Goal: Information Seeking & Learning: Learn about a topic

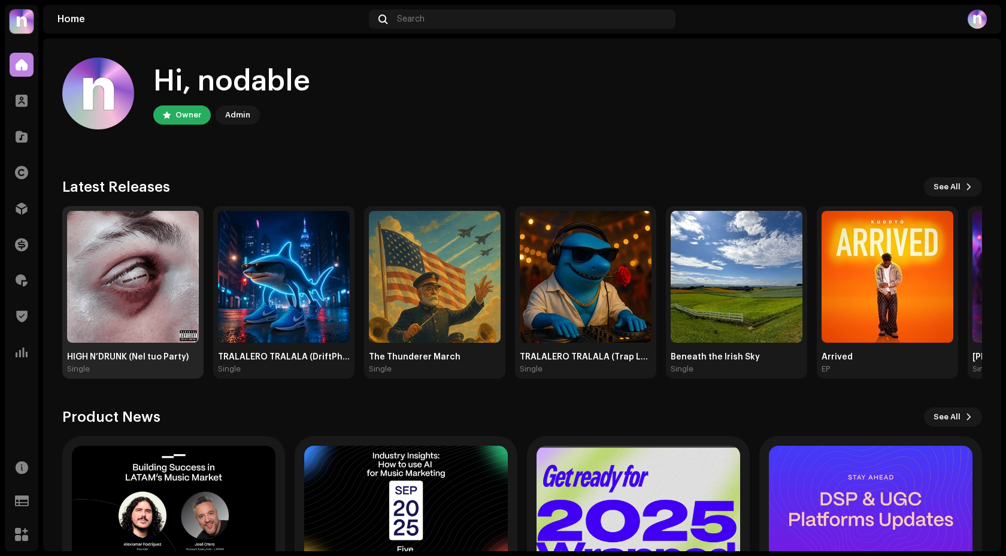
click at [174, 241] on img at bounding box center [133, 277] width 132 height 132
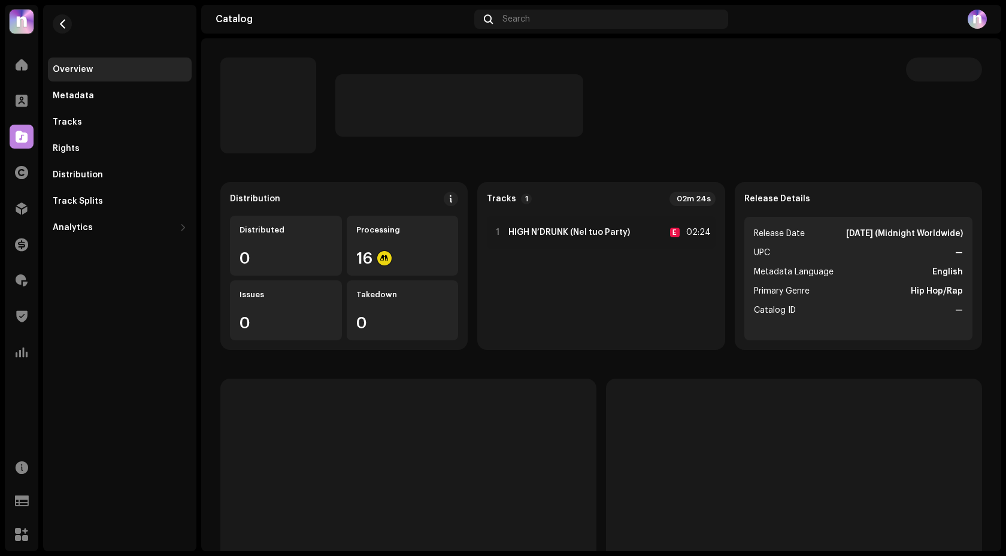
scroll to position [13, 0]
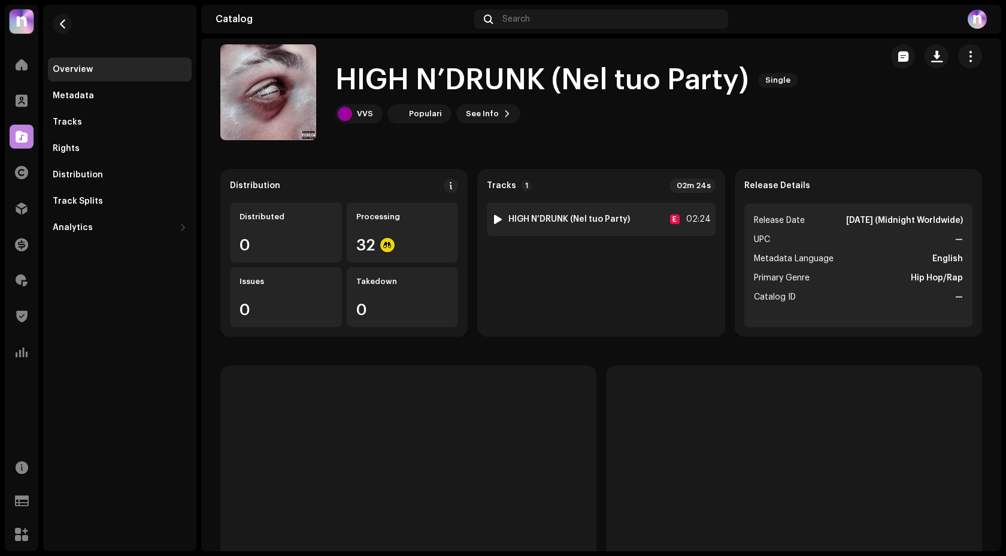
click at [493, 217] on div at bounding box center [497, 219] width 9 height 10
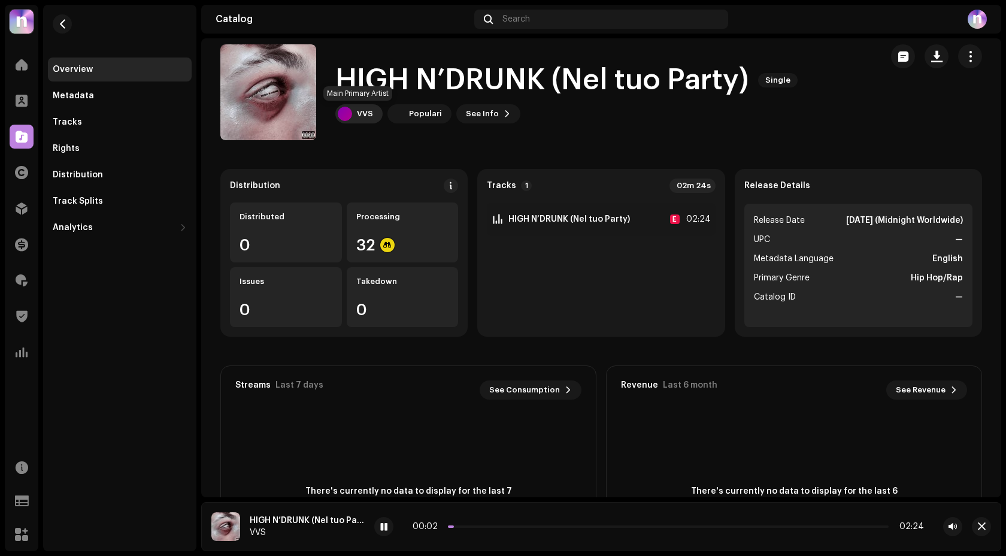
click at [365, 120] on div "VVS" at bounding box center [358, 113] width 47 height 19
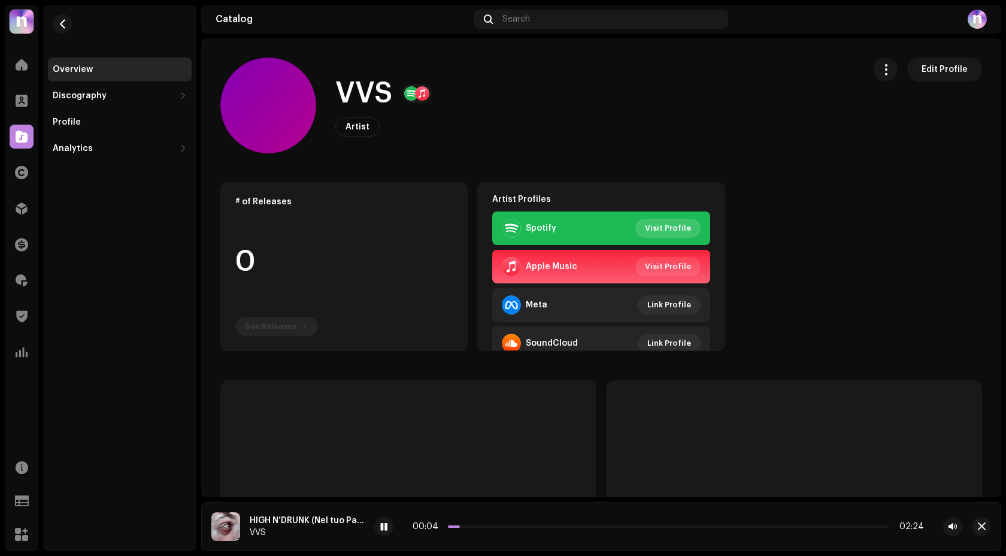
click at [662, 224] on span "Visit Profile" at bounding box center [668, 228] width 46 height 24
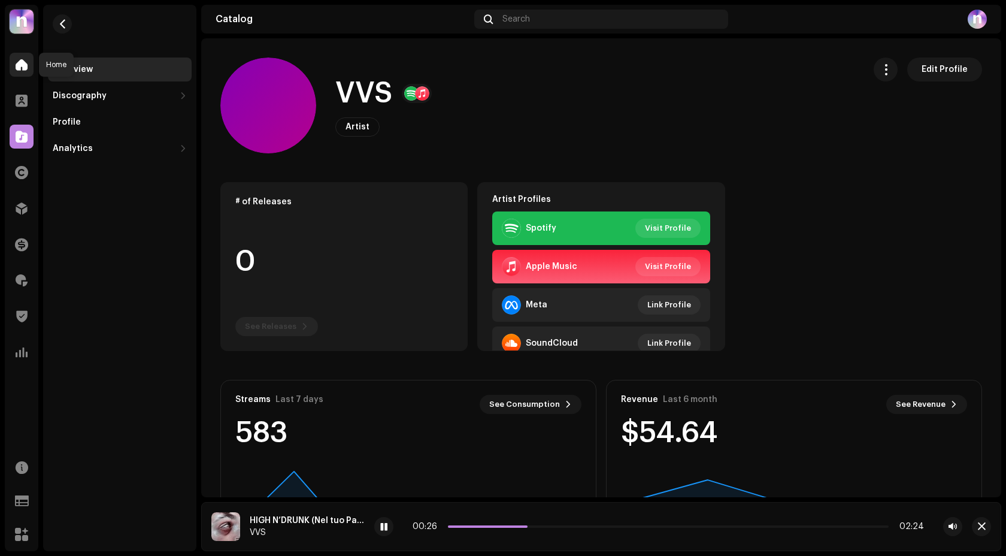
click at [22, 66] on span at bounding box center [22, 65] width 12 height 10
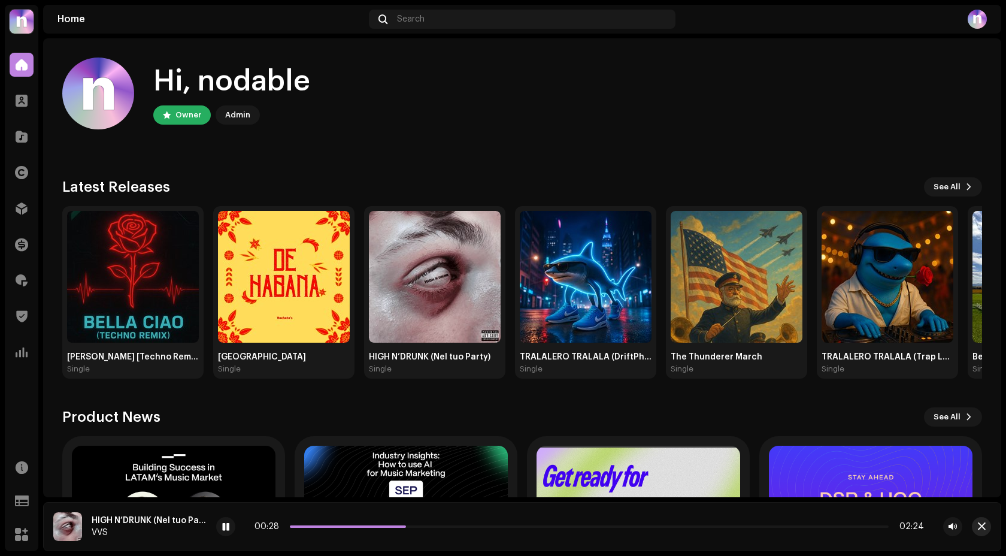
click at [987, 527] on button "button" at bounding box center [981, 526] width 19 height 19
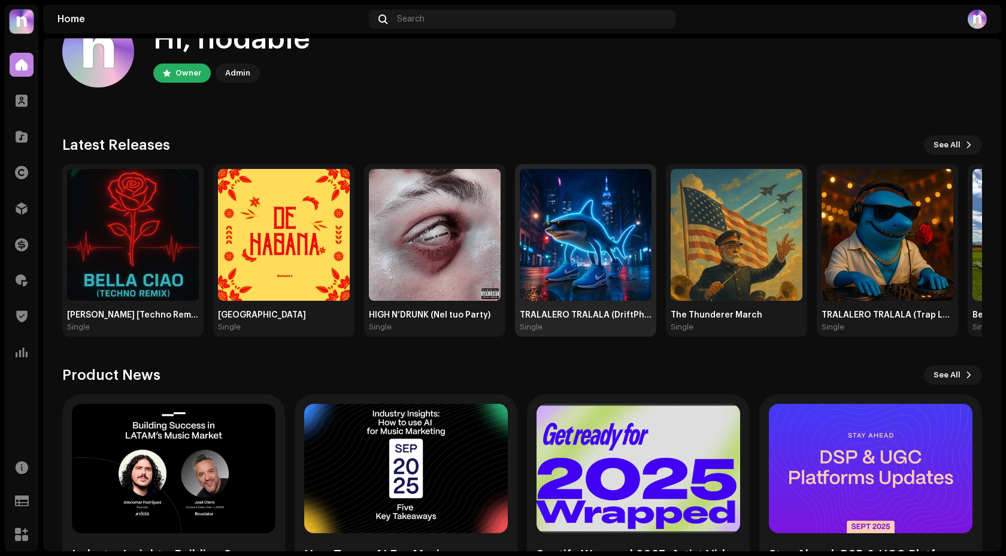
scroll to position [113, 0]
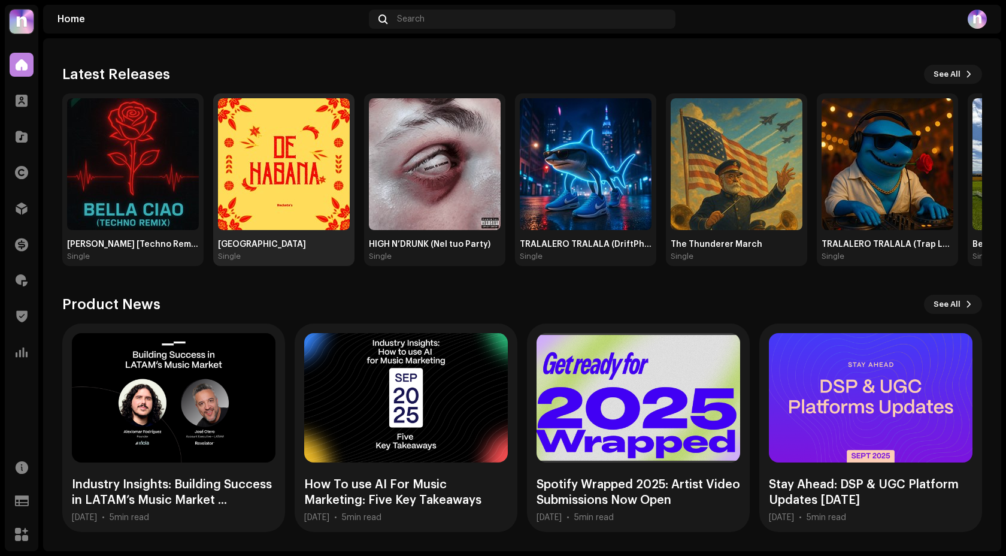
click at [332, 203] on img at bounding box center [284, 164] width 132 height 132
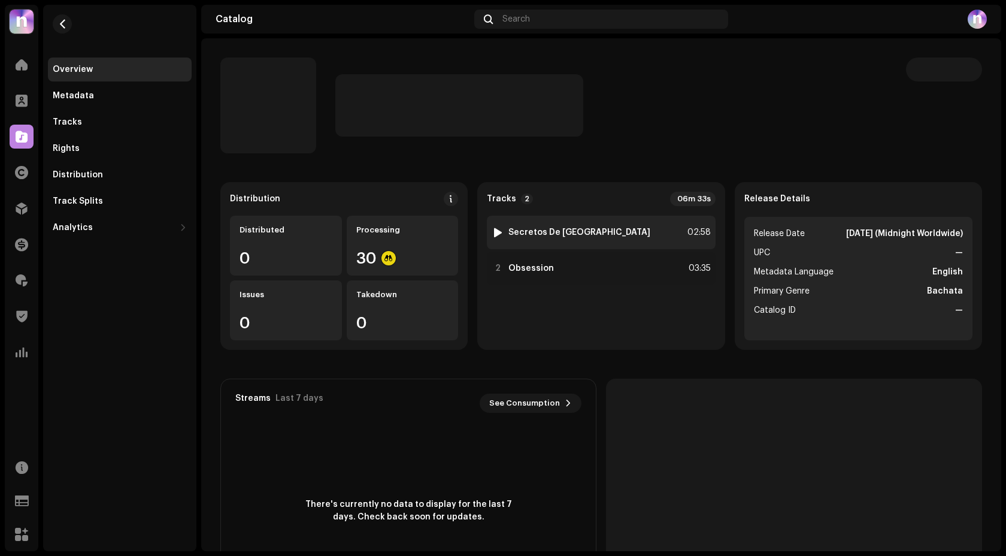
click at [495, 233] on div at bounding box center [497, 232] width 9 height 10
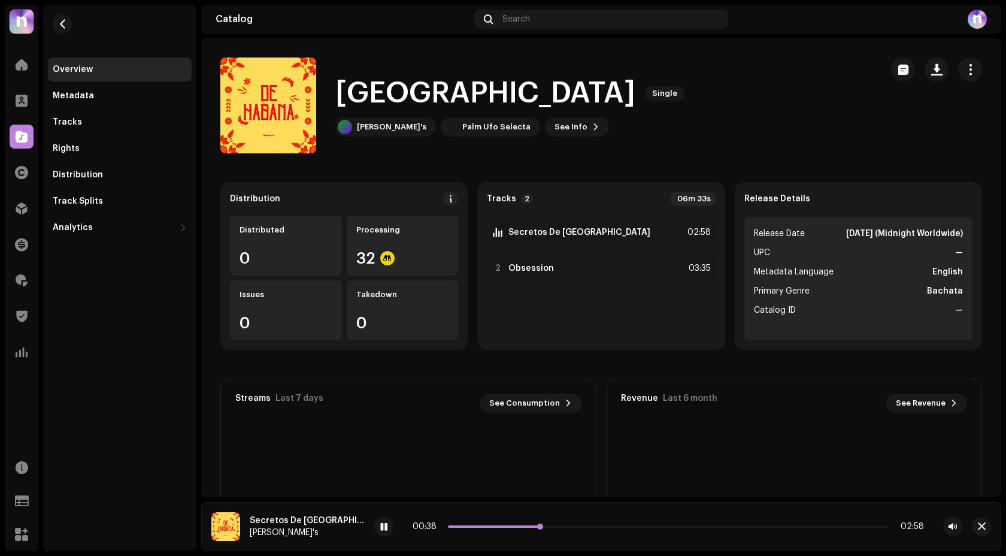
click at [582, 526] on p-slider at bounding box center [668, 526] width 441 height 2
click at [499, 271] on div at bounding box center [497, 268] width 9 height 10
click at [521, 525] on p-slider at bounding box center [645, 526] width 487 height 2
click at [705, 527] on div "01:08 03:35" at bounding box center [644, 526] width 557 height 10
click at [23, 69] on span at bounding box center [22, 65] width 12 height 10
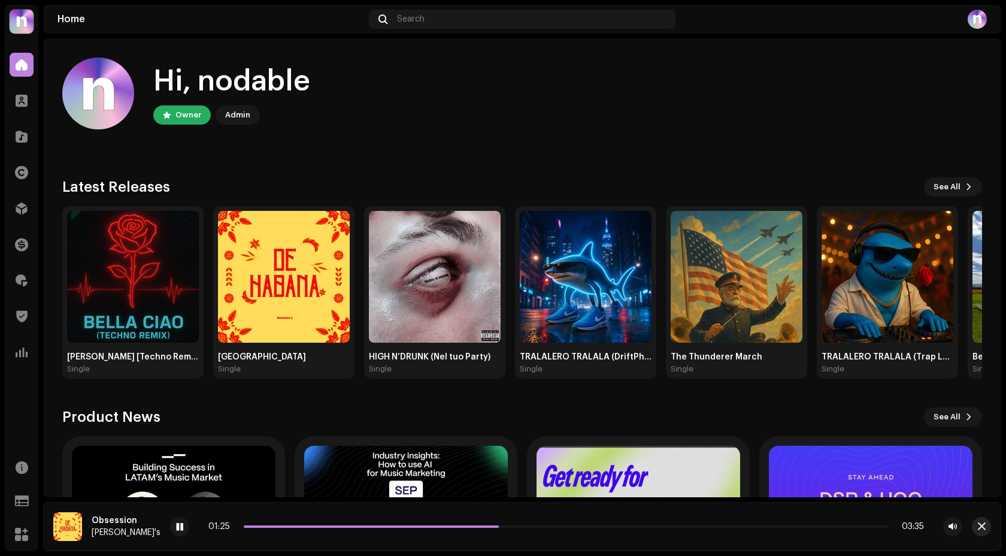
click at [985, 528] on button "button" at bounding box center [981, 526] width 19 height 19
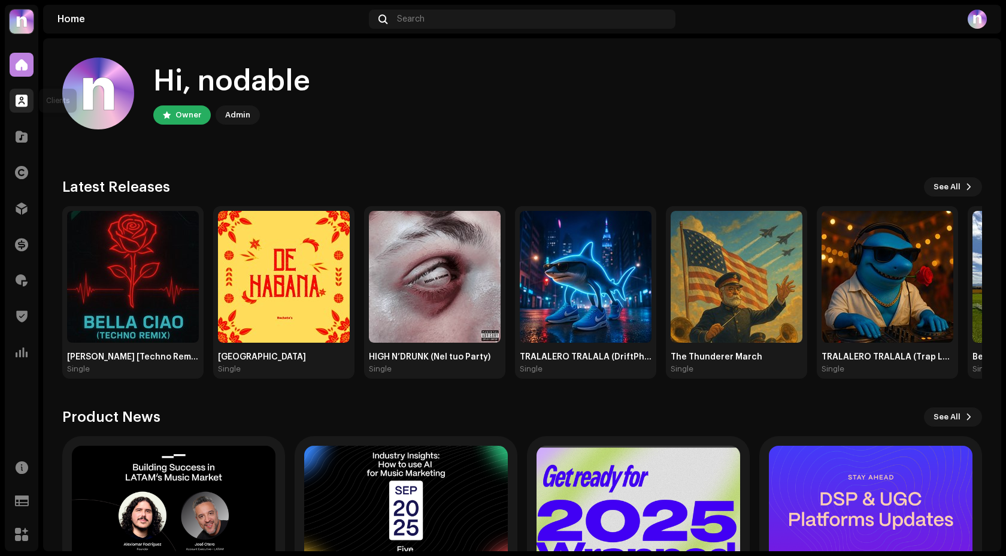
click at [12, 95] on div at bounding box center [22, 101] width 24 height 24
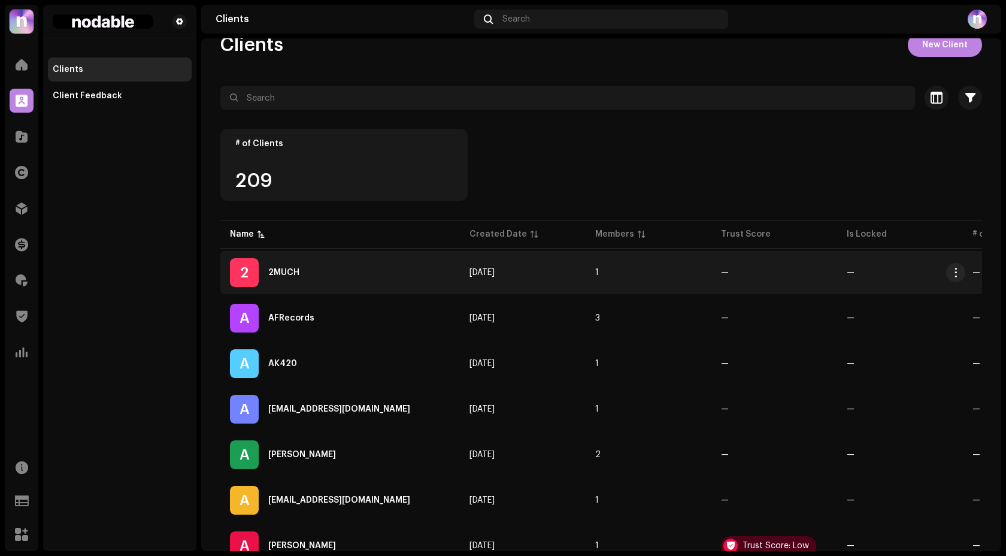
scroll to position [41, 0]
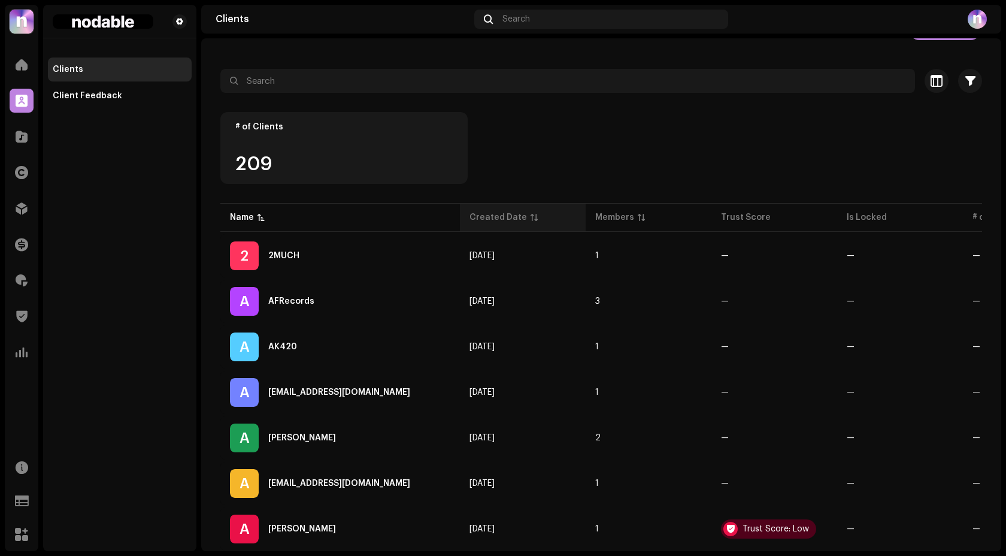
click at [478, 214] on div "Created Date" at bounding box center [497, 217] width 57 height 12
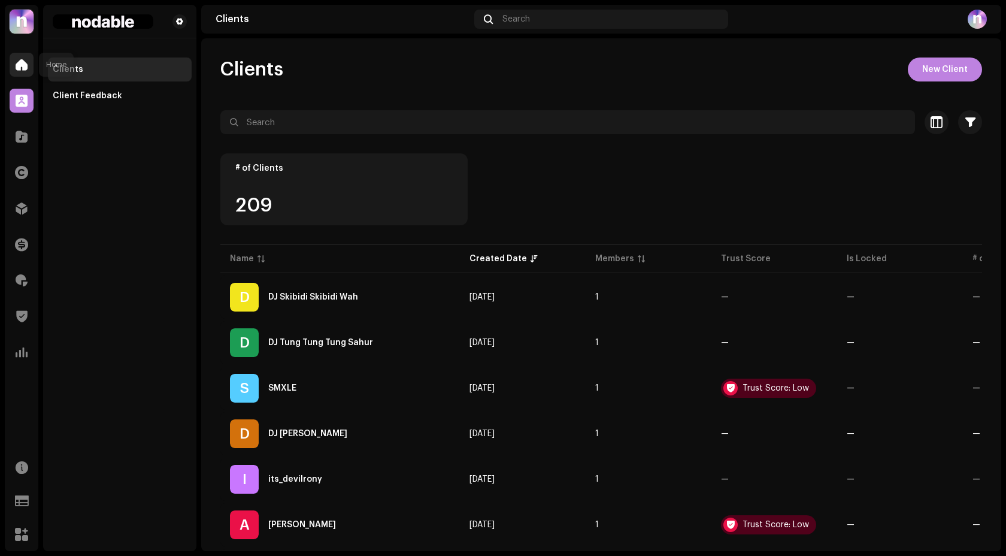
click at [23, 69] on span at bounding box center [22, 65] width 12 height 10
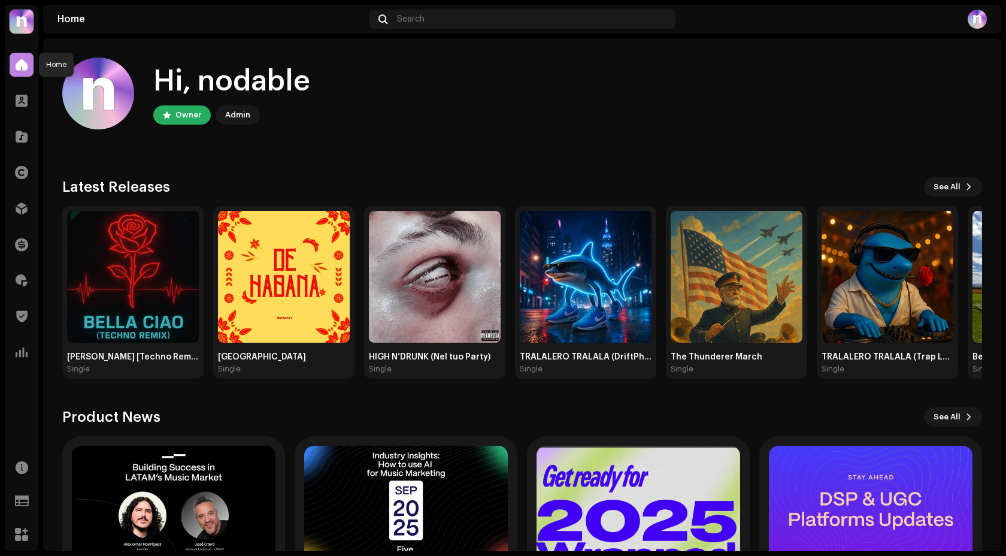
click at [20, 68] on span at bounding box center [22, 65] width 12 height 10
click at [22, 145] on div at bounding box center [22, 137] width 24 height 24
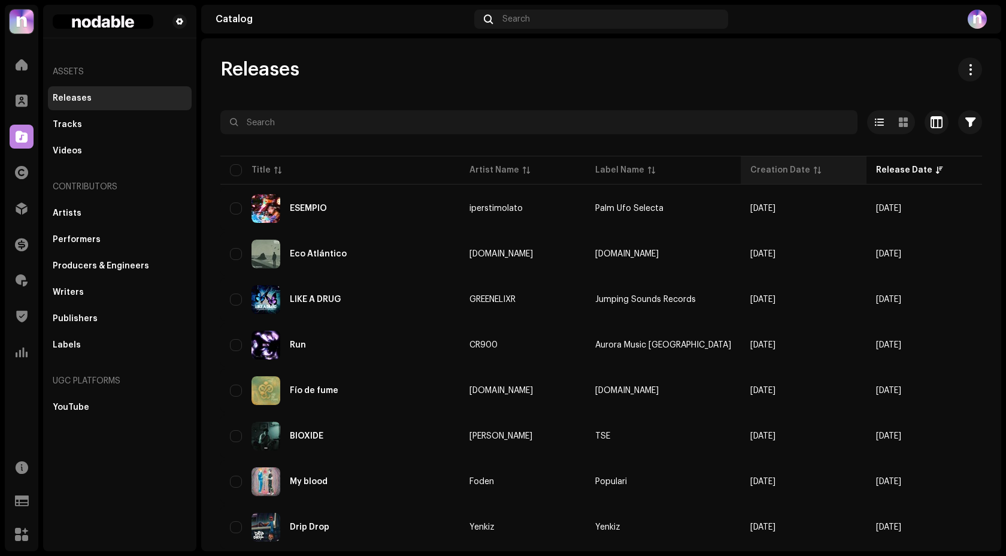
click at [741, 159] on th "Creation Date" at bounding box center [804, 170] width 126 height 29
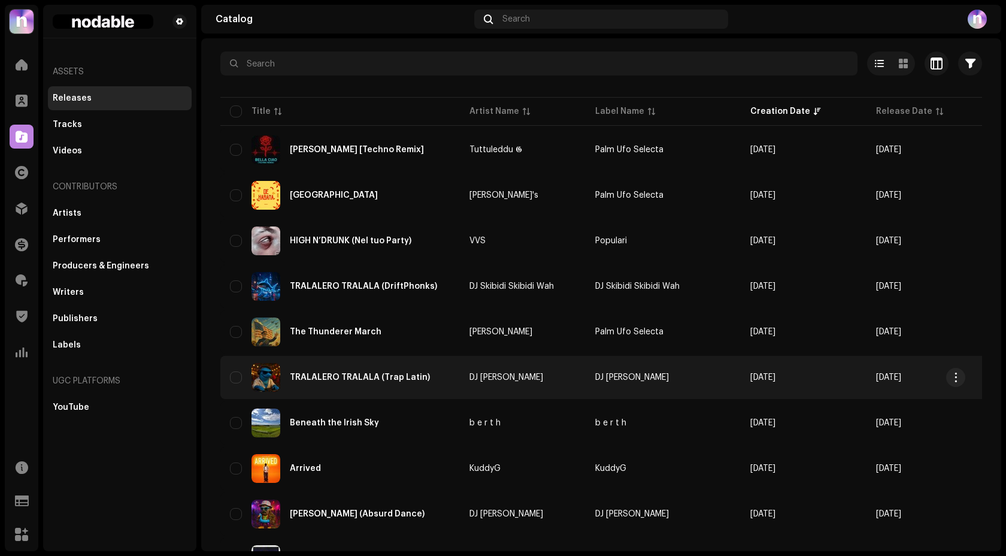
click at [452, 375] on td "TRALALERO TRALALA (Trap Latin)" at bounding box center [339, 377] width 239 height 43
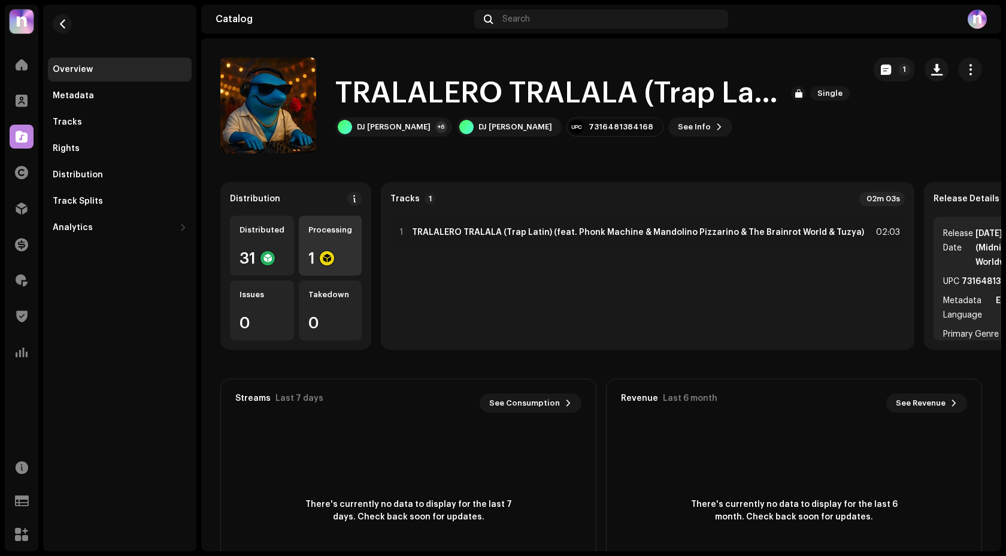
click at [329, 256] on div at bounding box center [327, 258] width 14 height 14
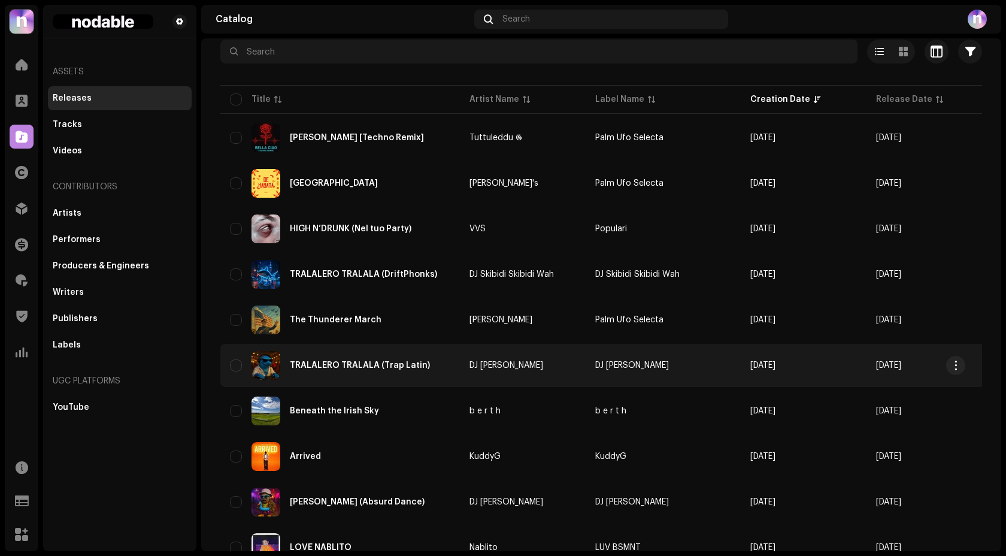
scroll to position [87, 0]
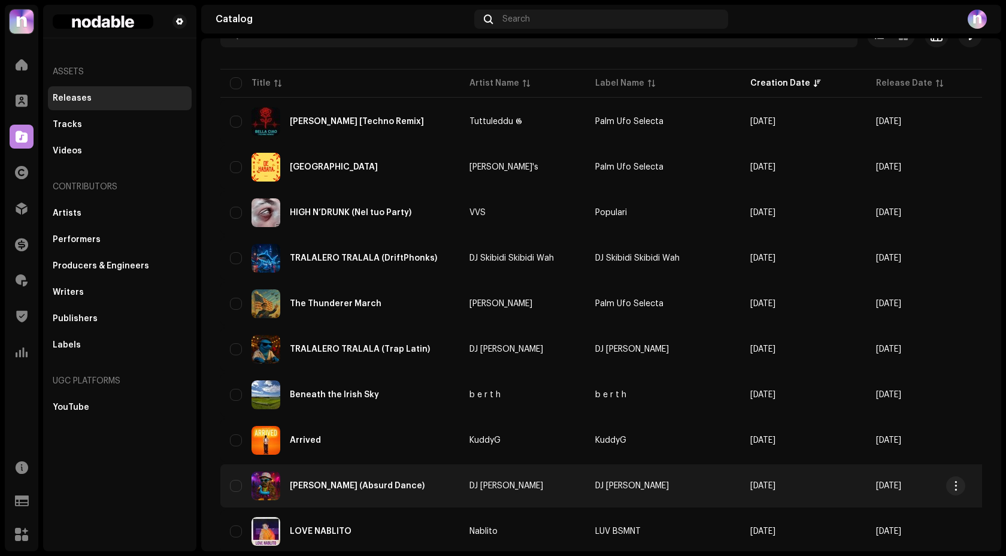
click at [452, 483] on td "[PERSON_NAME] (Absurd Dance)" at bounding box center [339, 485] width 239 height 43
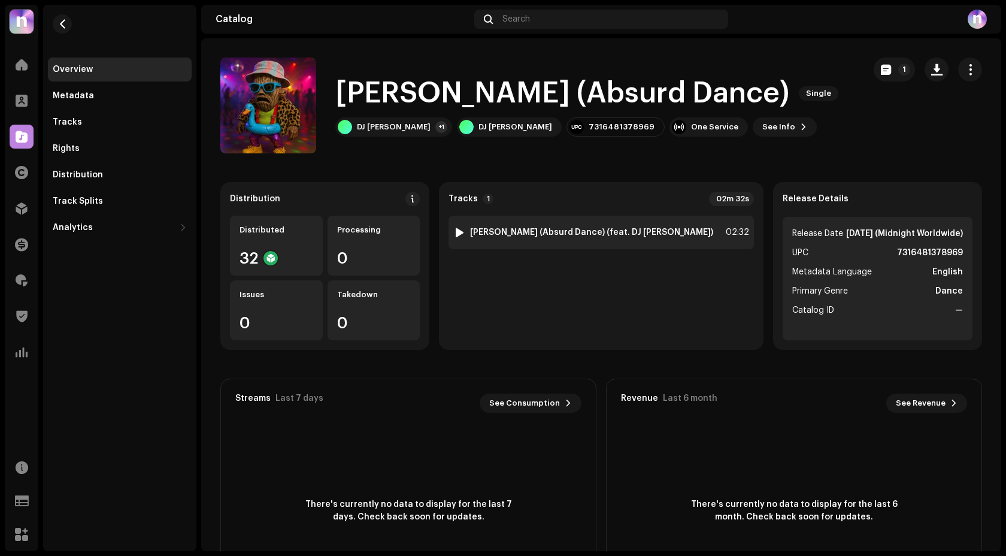
click at [455, 230] on div at bounding box center [459, 232] width 9 height 10
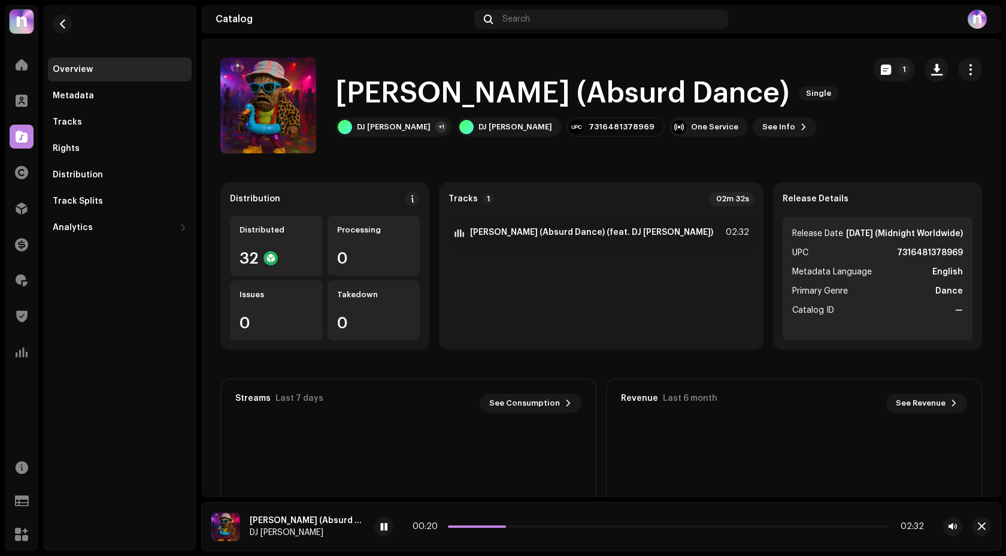
click at [572, 85] on h1 "[PERSON_NAME] (Absurd Dance)" at bounding box center [562, 93] width 454 height 38
click at [826, 93] on span "Single" at bounding box center [819, 93] width 40 height 14
click at [415, 131] on div "DJ Lalala Tralalá +1" at bounding box center [393, 126] width 117 height 19
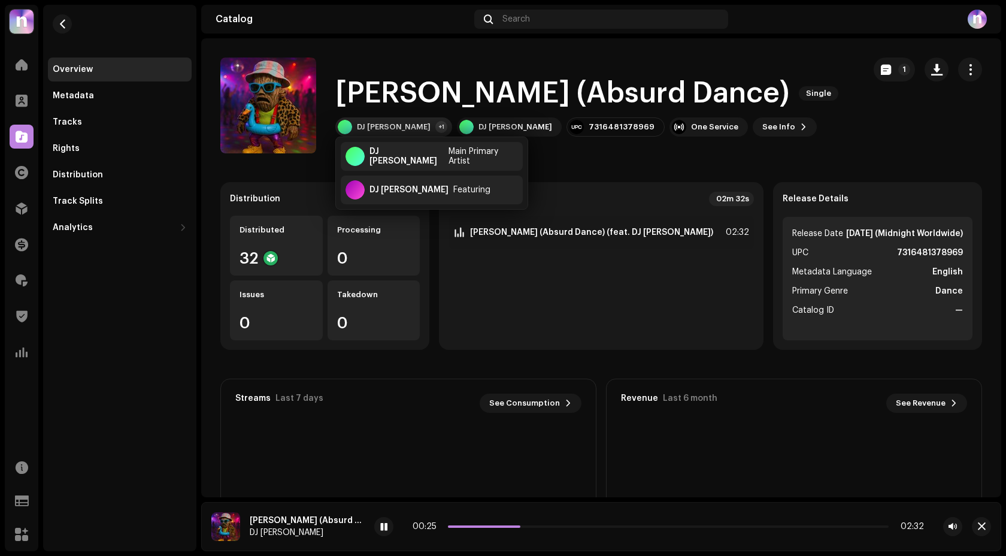
click at [415, 130] on div "DJ Lalala Tralalá +1" at bounding box center [393, 126] width 117 height 19
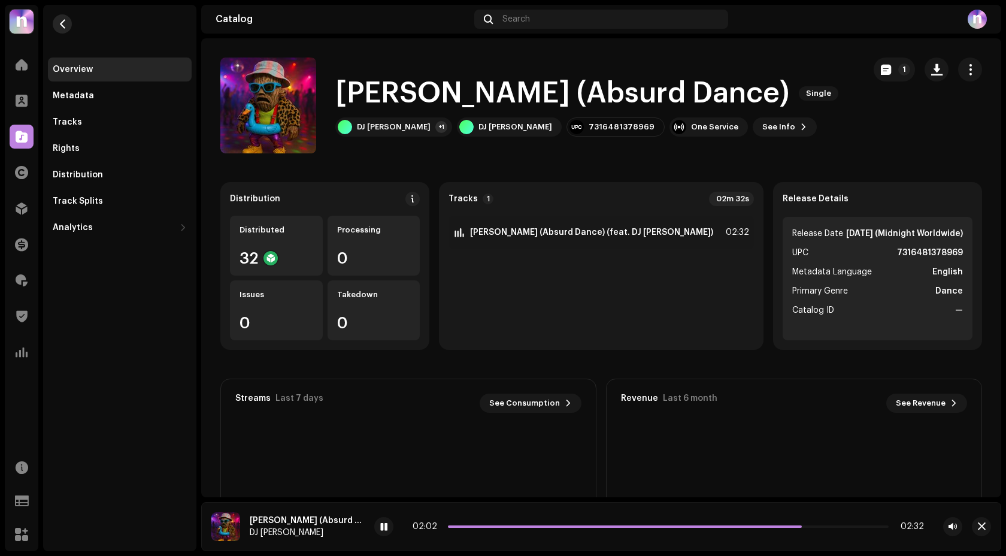
click at [63, 28] on span "button" at bounding box center [62, 24] width 9 height 10
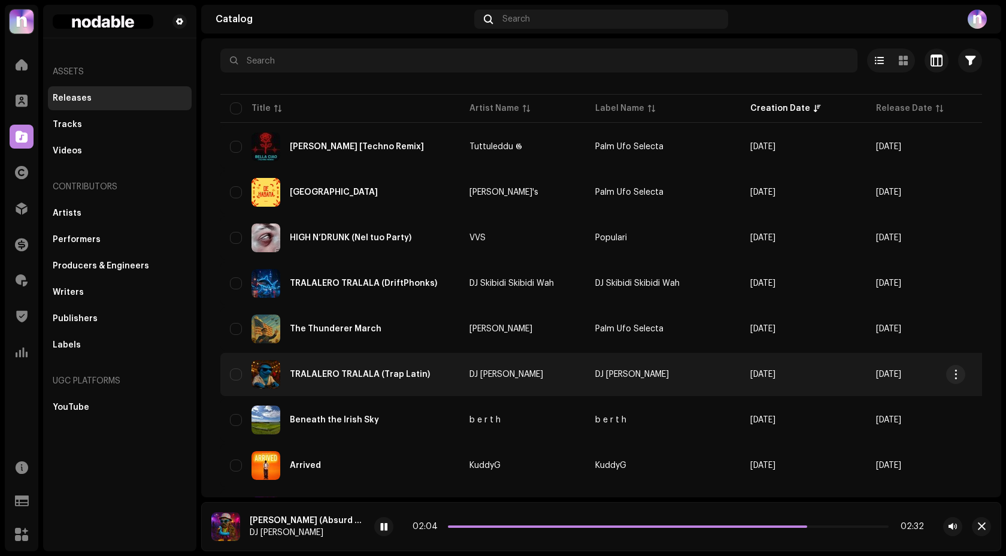
click at [450, 367] on div "TRALALERO TRALALA (Trap Latin)" at bounding box center [340, 374] width 220 height 29
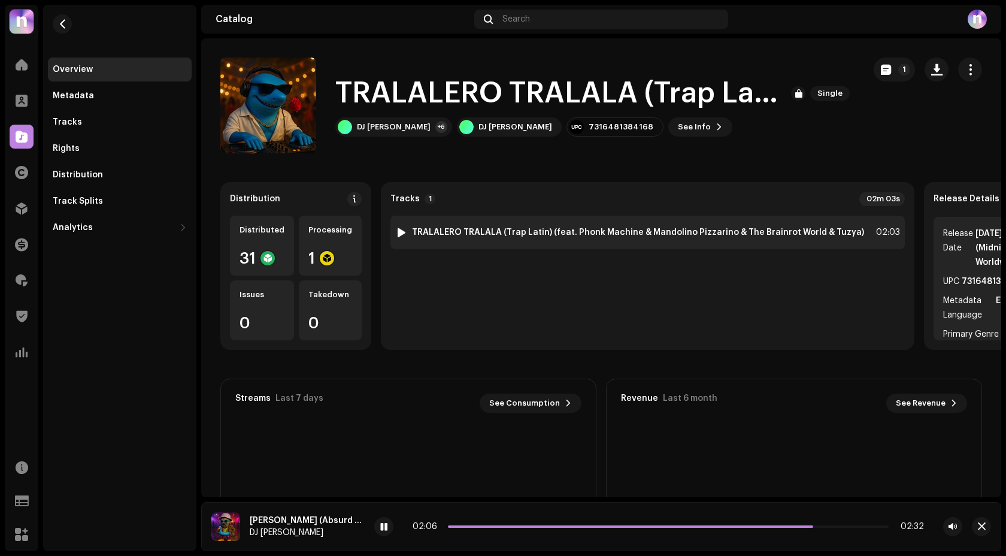
click at [397, 232] on div at bounding box center [401, 232] width 9 height 10
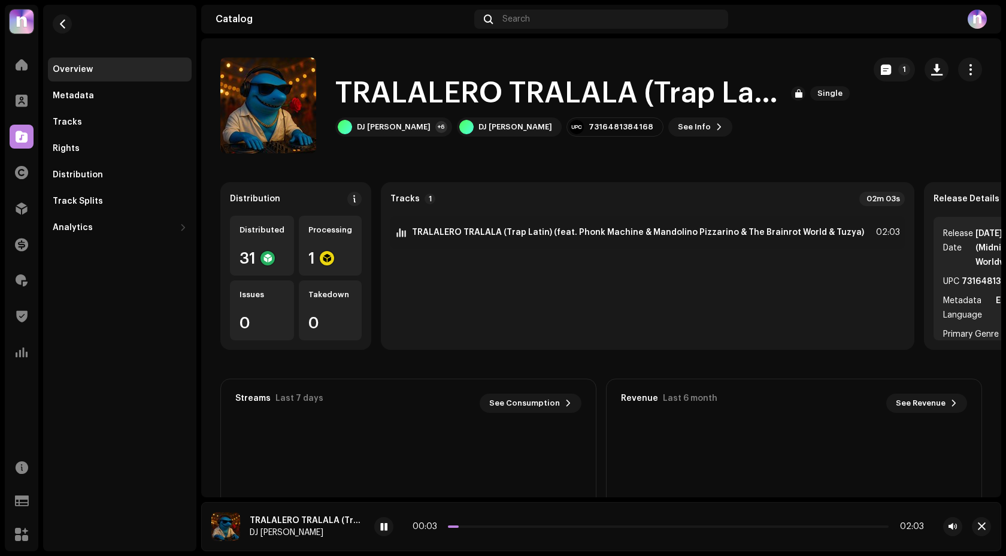
click at [92, 71] on div "Overview" at bounding box center [120, 70] width 134 height 10
click at [59, 31] on button "button" at bounding box center [62, 23] width 19 height 19
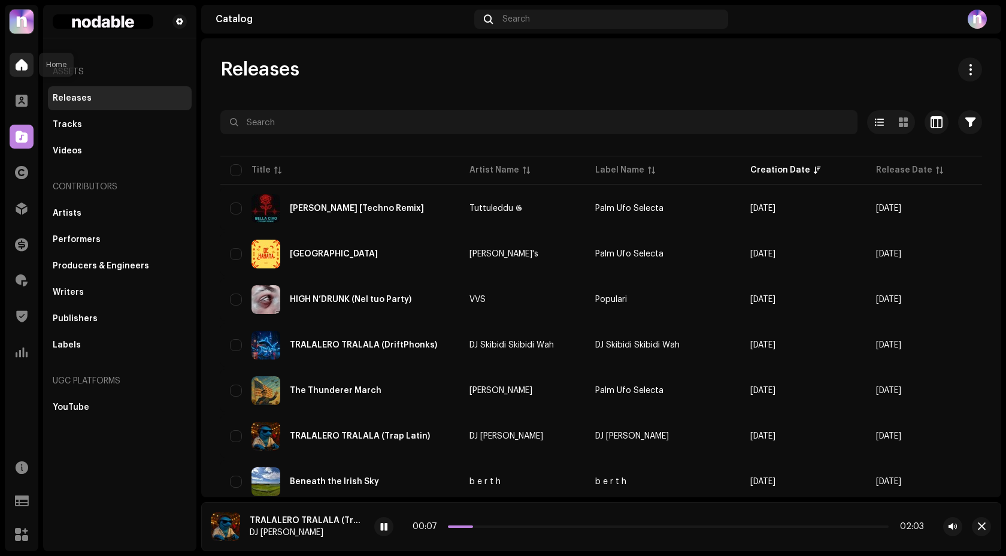
click at [21, 66] on span at bounding box center [22, 65] width 12 height 10
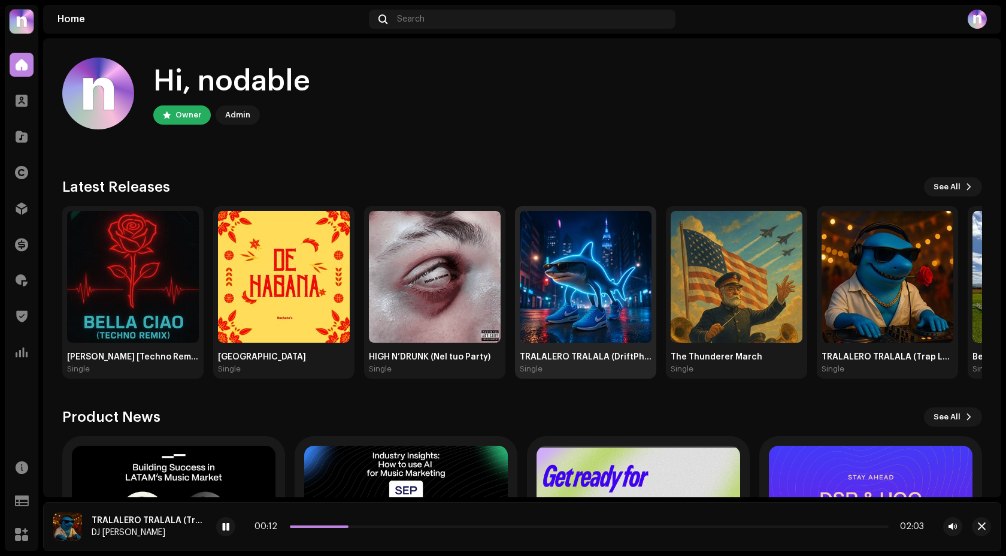
click at [562, 246] on img at bounding box center [586, 277] width 132 height 132
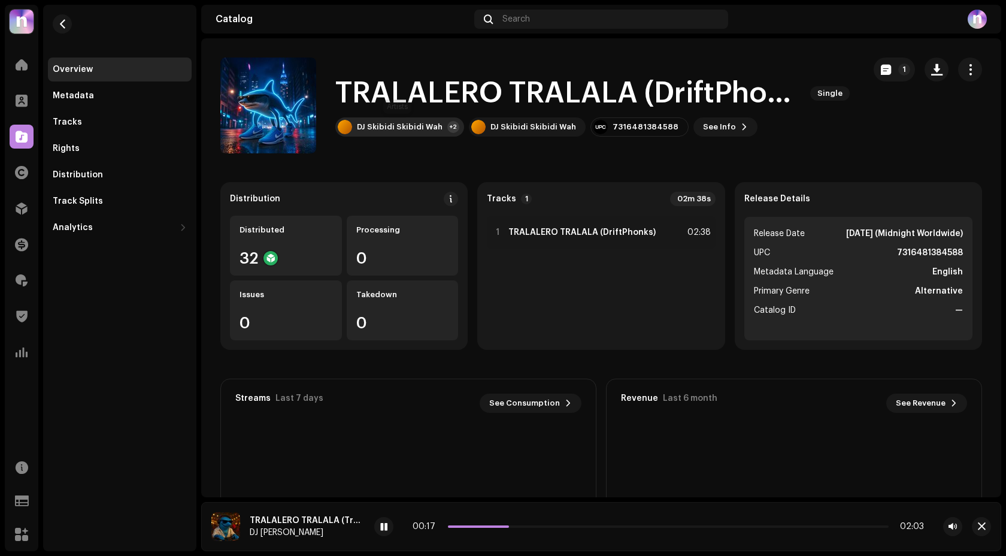
click at [395, 131] on div "DJ Skibidi Skibidi Wah" at bounding box center [400, 127] width 86 height 10
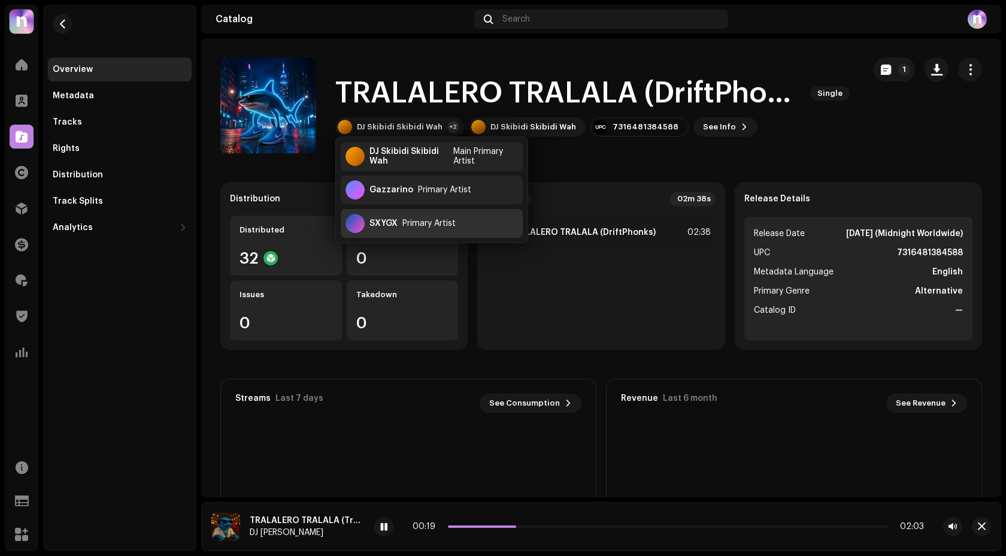
click at [402, 225] on div "Primary Artist" at bounding box center [428, 224] width 53 height 10
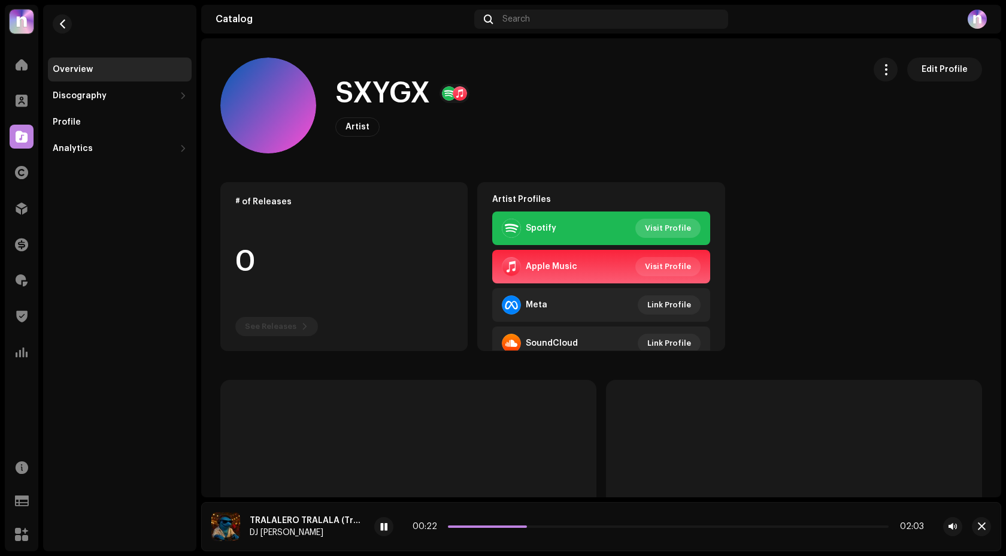
click at [654, 231] on span "Visit Profile" at bounding box center [668, 228] width 46 height 24
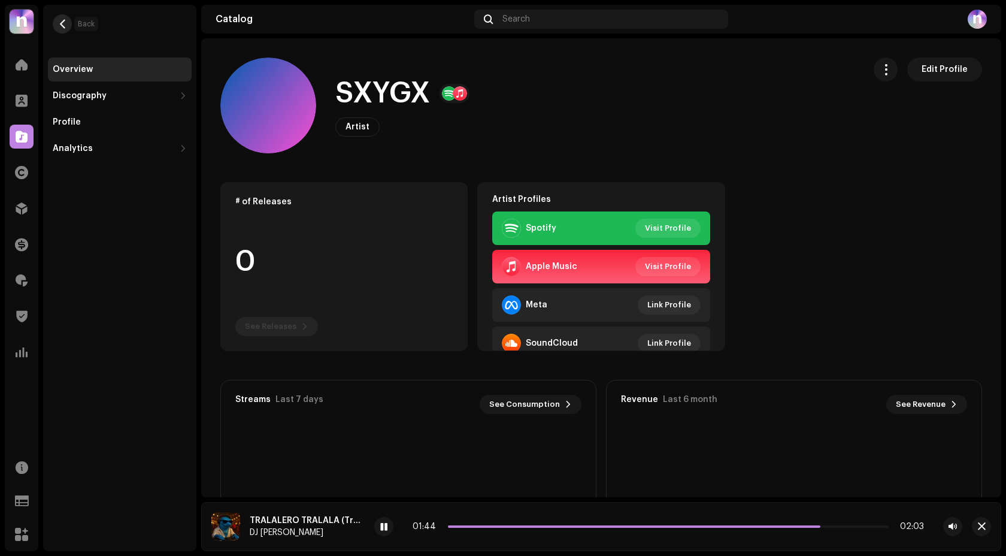
click at [60, 23] on span "button" at bounding box center [62, 24] width 9 height 10
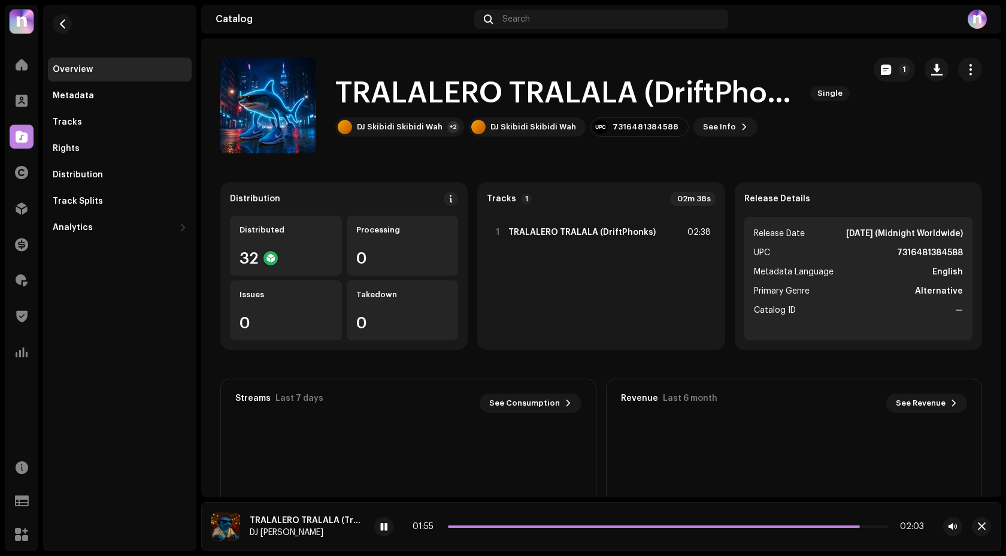
click at [16, 51] on div "Home" at bounding box center [22, 65] width 34 height 34
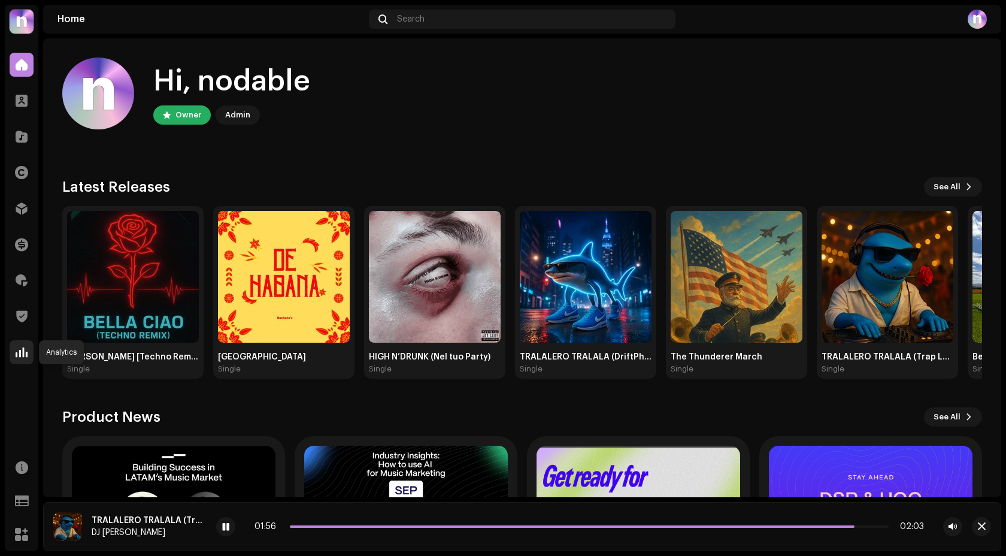
click at [25, 354] on span at bounding box center [22, 352] width 12 height 10
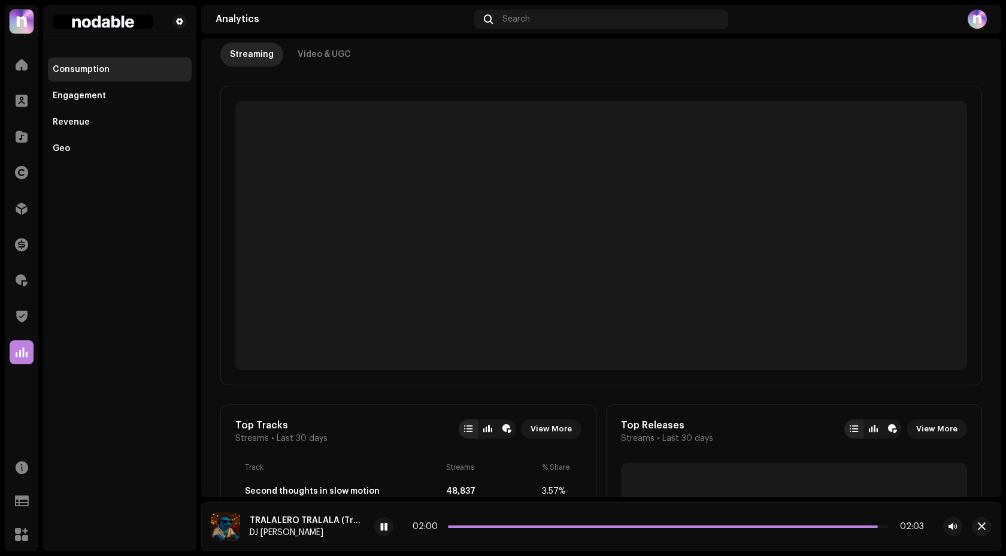
scroll to position [71, 0]
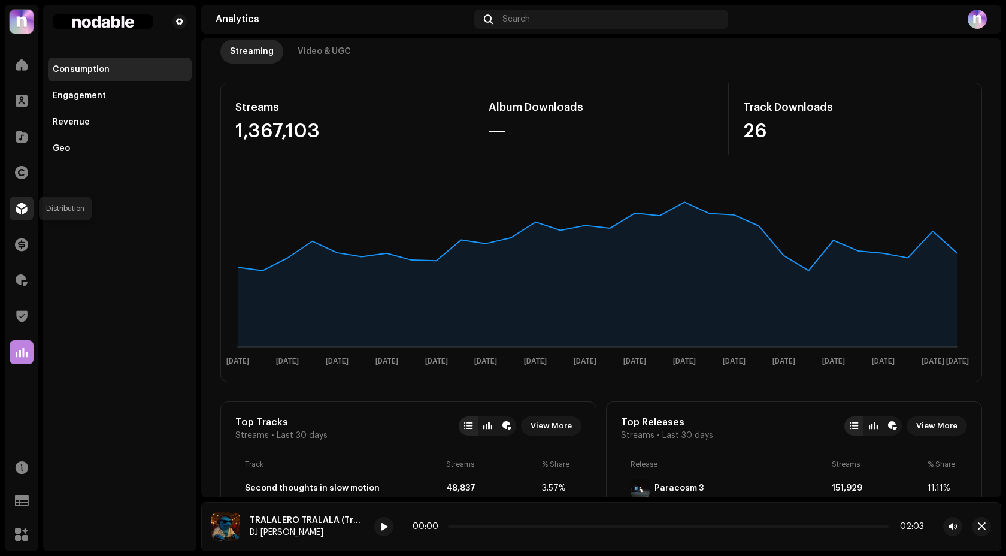
click at [24, 211] on span at bounding box center [22, 209] width 12 height 10
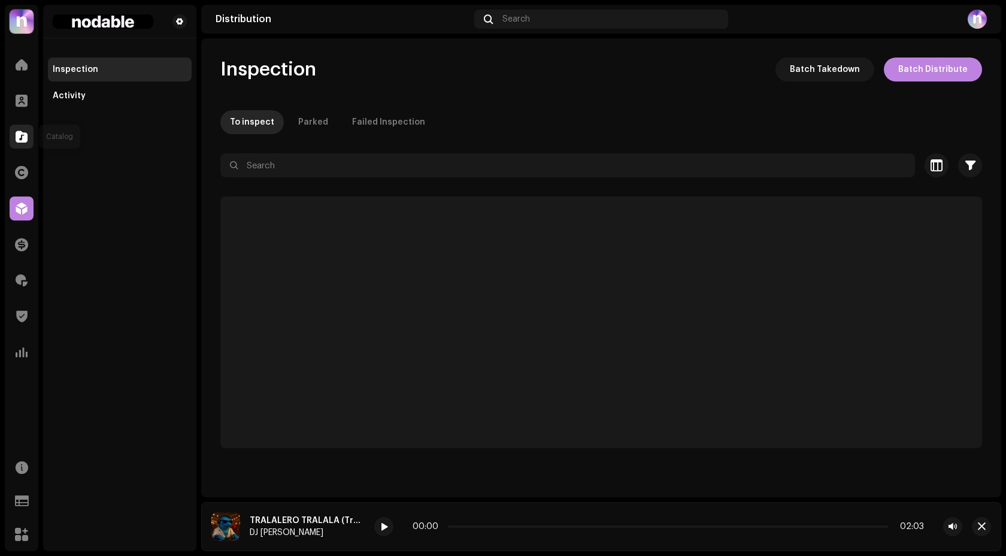
click at [24, 129] on div at bounding box center [22, 137] width 24 height 24
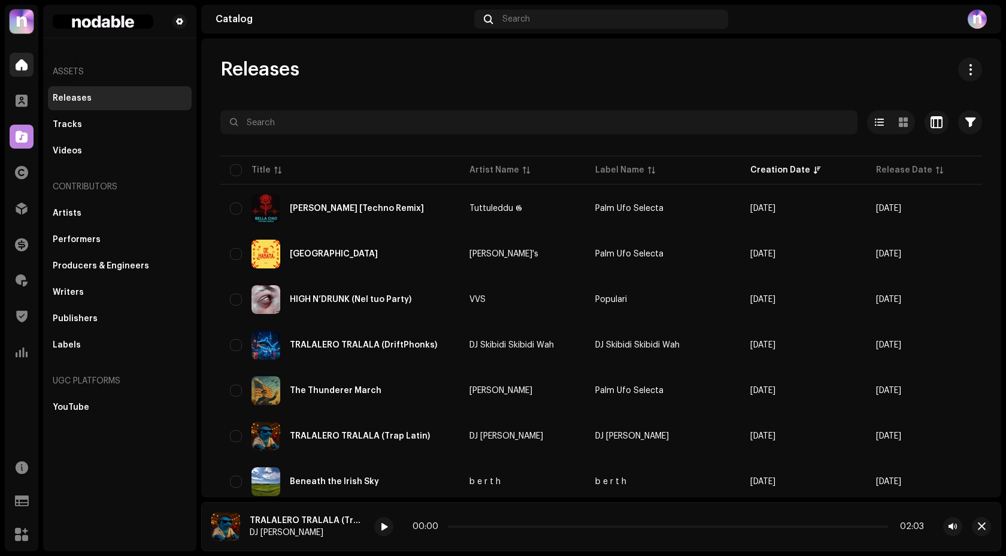
click at [25, 75] on div at bounding box center [22, 65] width 24 height 24
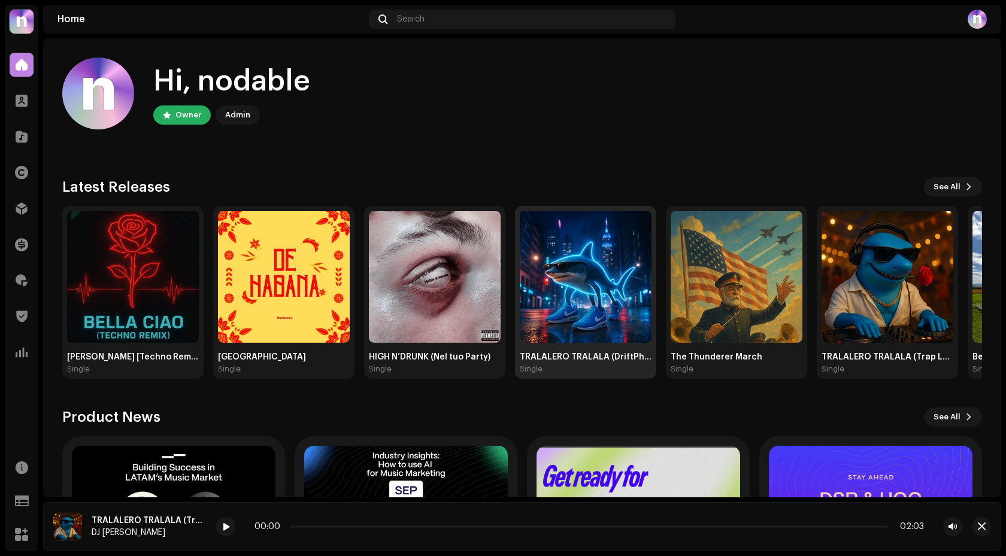
click at [594, 257] on img at bounding box center [586, 277] width 132 height 132
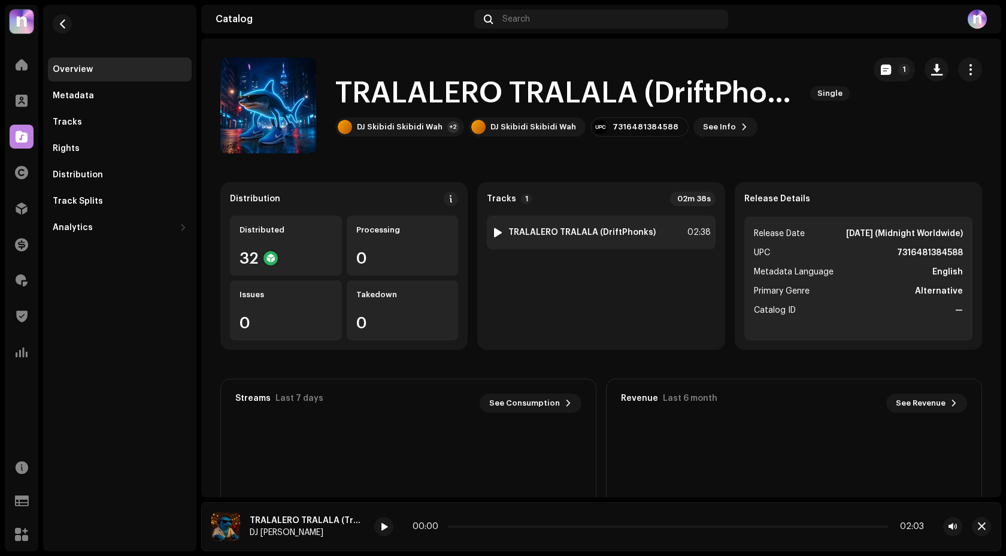
click at [497, 234] on div at bounding box center [497, 232] width 9 height 10
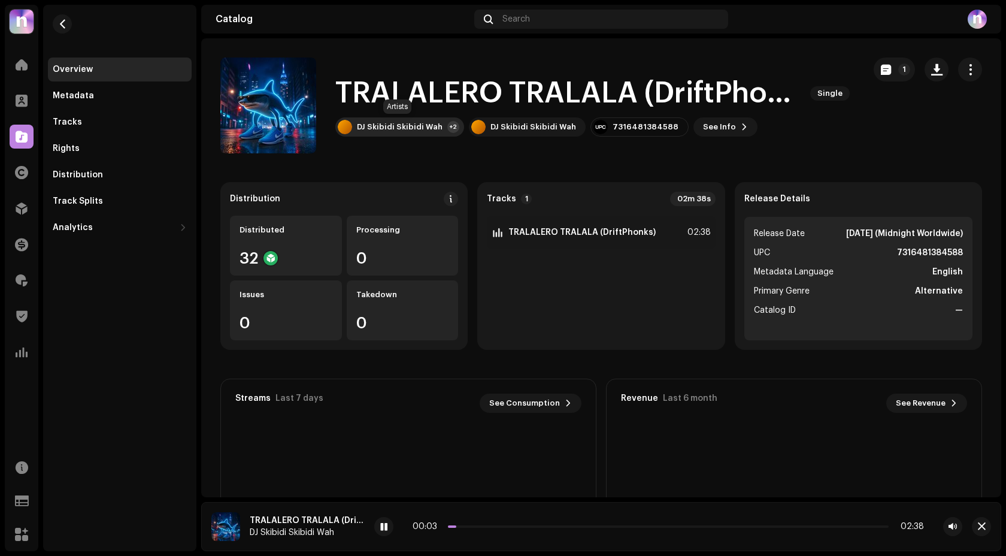
click at [408, 132] on div "DJ Skibidi Skibidi Wah +2" at bounding box center [399, 126] width 129 height 19
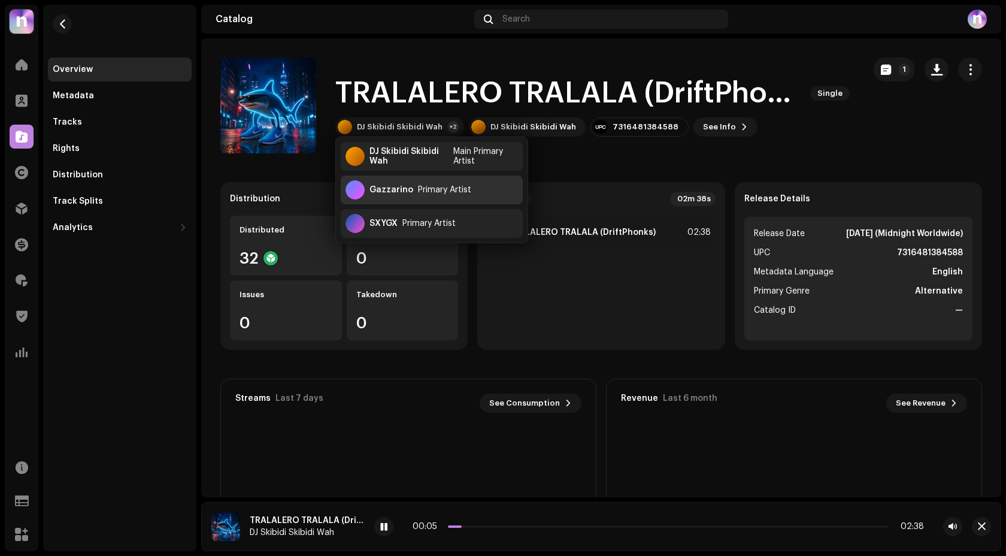
click at [399, 195] on div "Gazzarino Primary Artist" at bounding box center [432, 189] width 182 height 29
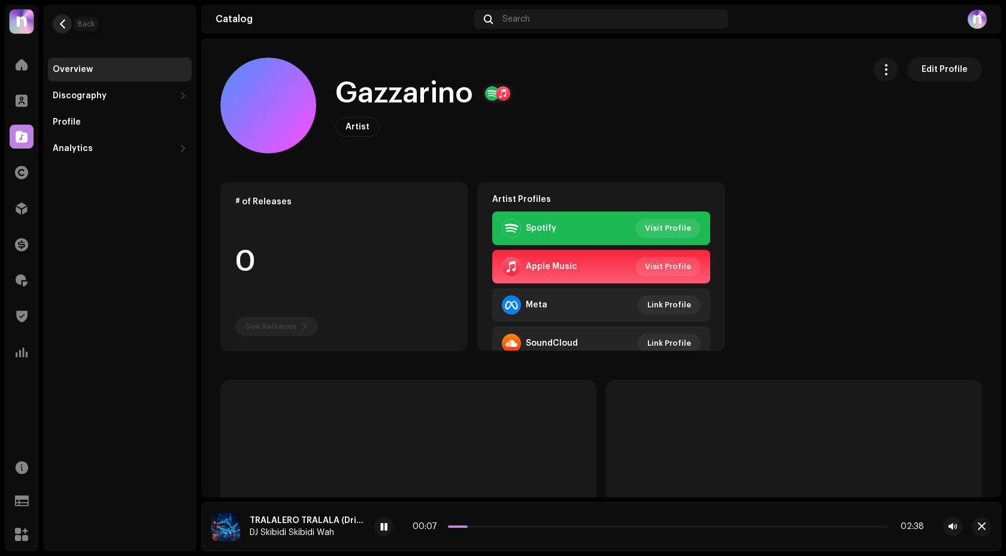
click at [62, 20] on span "button" at bounding box center [62, 24] width 9 height 10
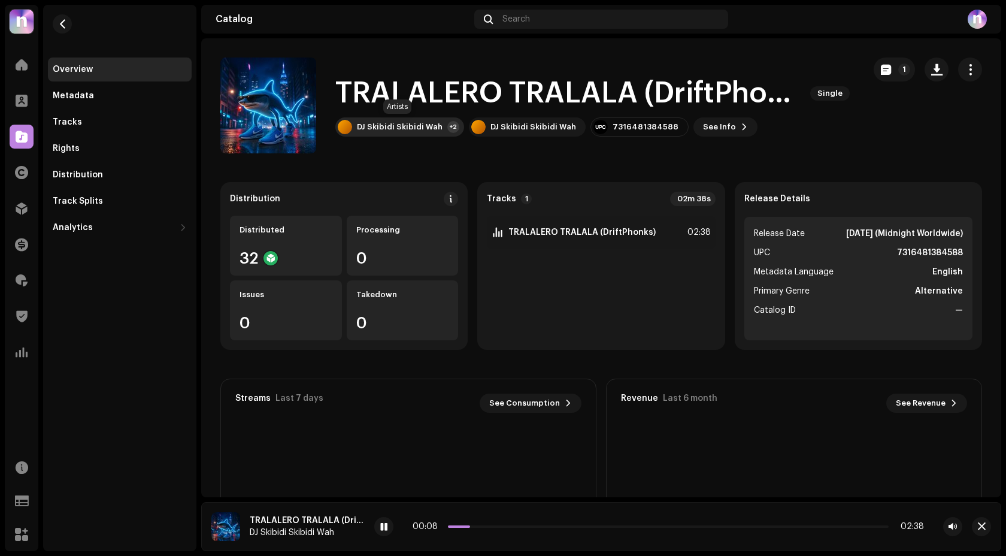
click at [367, 129] on div "DJ Skibidi Skibidi Wah" at bounding box center [400, 127] width 86 height 10
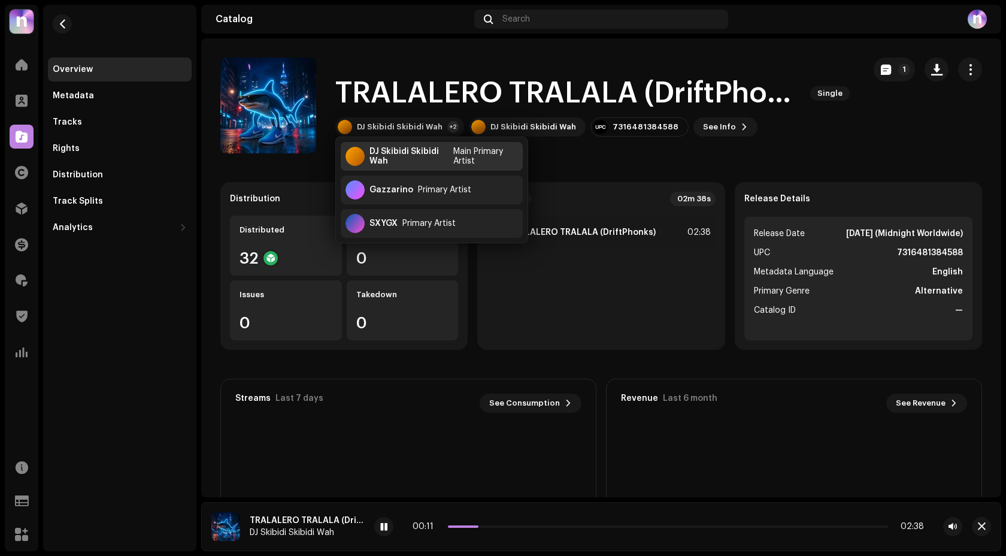
click at [393, 156] on div "DJ Skibidi Skibidi Wah" at bounding box center [408, 156] width 79 height 19
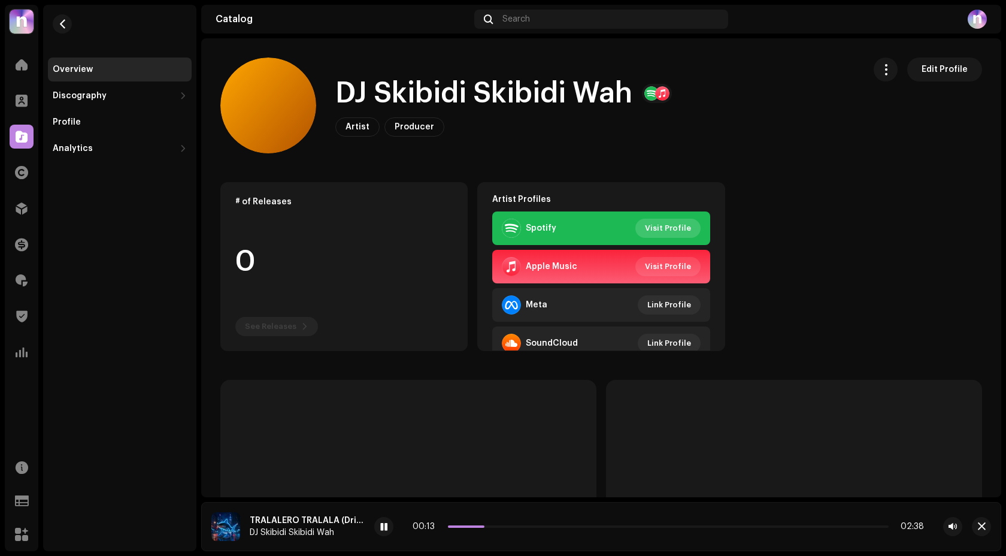
click at [669, 227] on span "Visit Profile" at bounding box center [668, 228] width 46 height 24
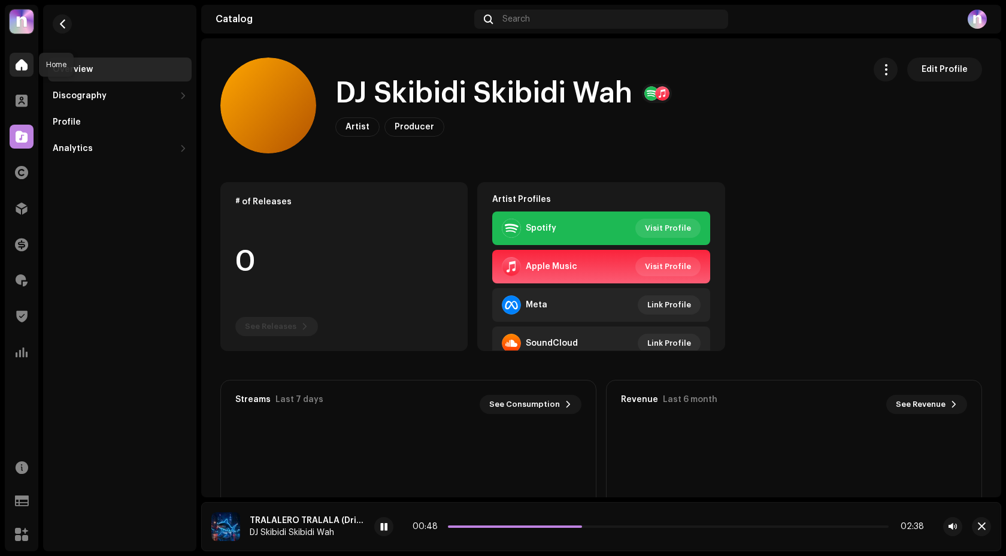
click at [20, 61] on span at bounding box center [22, 65] width 12 height 10
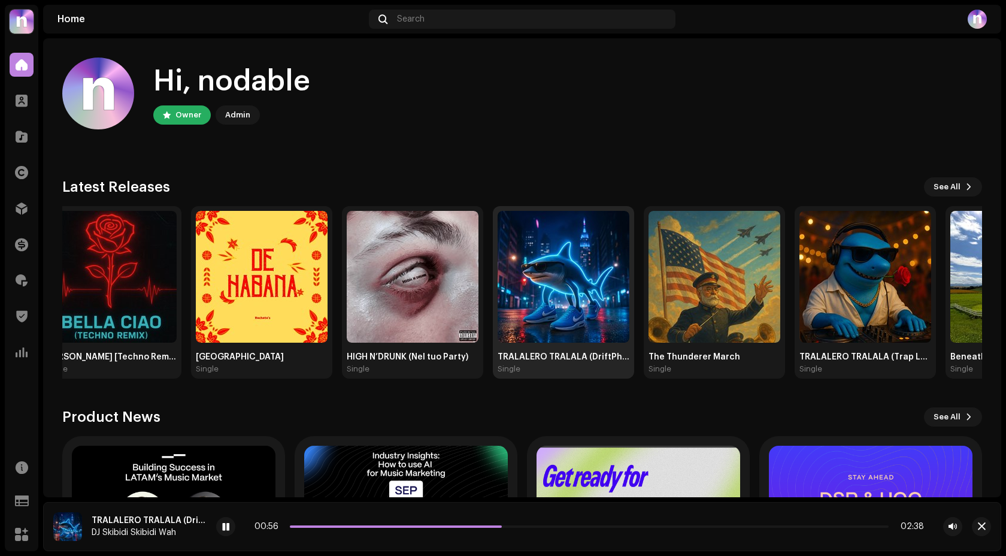
drag, startPoint x: 636, startPoint y: 284, endPoint x: 260, endPoint y: 284, distance: 376.0
click at [497, 284] on img at bounding box center [563, 277] width 132 height 132
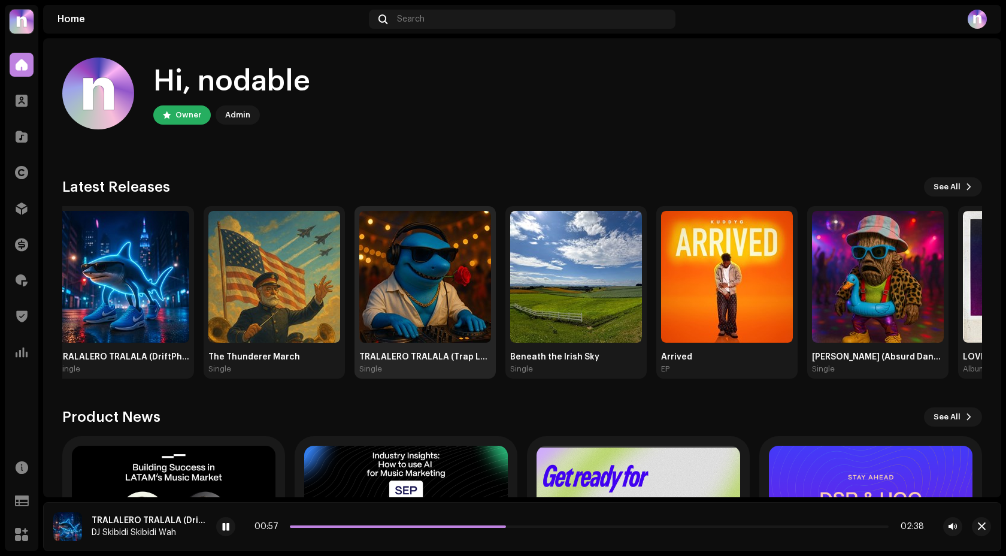
drag, startPoint x: 580, startPoint y: 281, endPoint x: 216, endPoint y: 278, distance: 364.6
click at [221, 278] on div "[PERSON_NAME] [Techno Remix] Single De Habana Single HIGH N’DRUNK (Nel tuo Part…" at bounding box center [55, 292] width 920 height 172
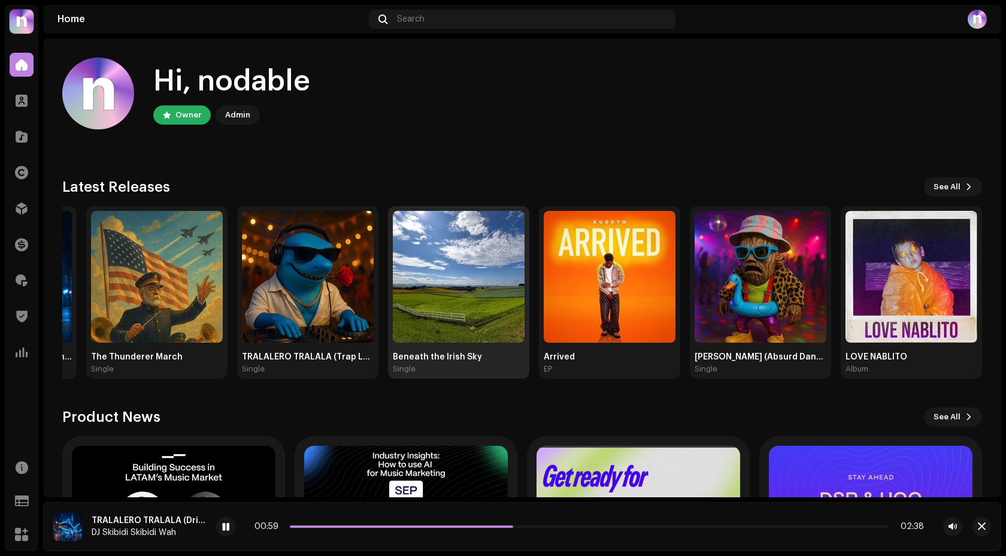
drag, startPoint x: 454, startPoint y: 282, endPoint x: 957, endPoint y: 232, distance: 505.4
click at [524, 240] on img at bounding box center [459, 277] width 132 height 132
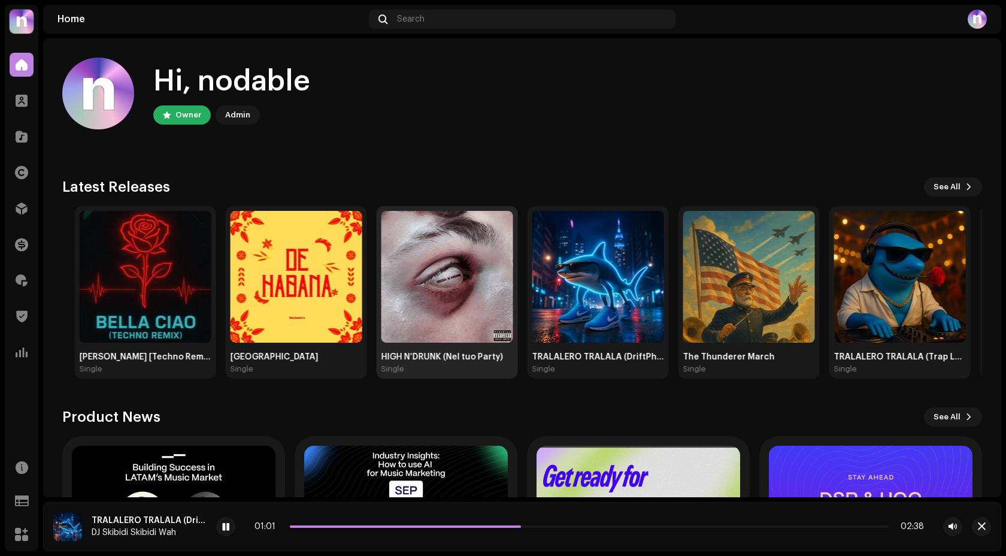
drag, startPoint x: 314, startPoint y: 271, endPoint x: 583, endPoint y: 259, distance: 269.6
click at [582, 259] on div "[PERSON_NAME] [Techno Remix] Single De Habana Single HIGH N’DRUNK (Nel tuo Part…" at bounding box center [530, 292] width 920 height 172
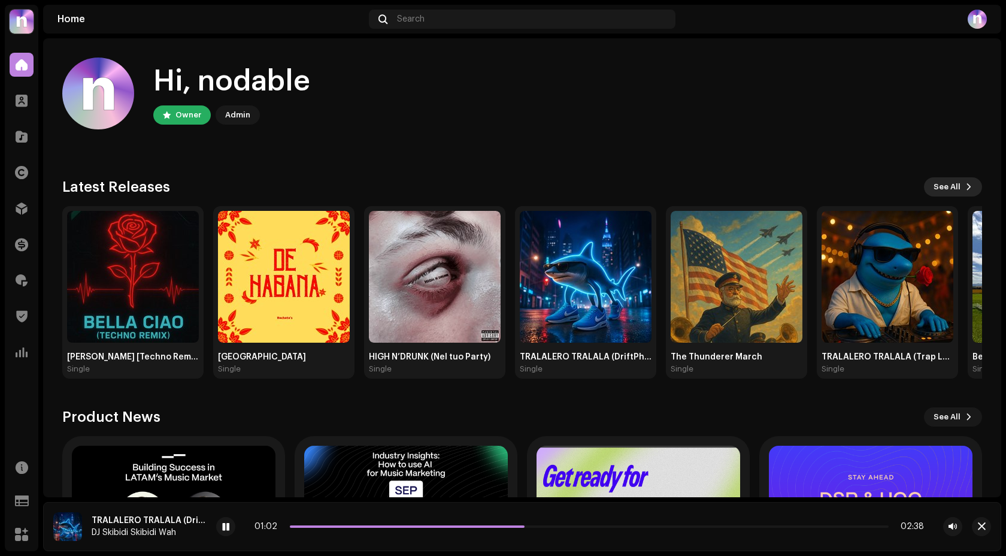
click at [941, 186] on span "See All" at bounding box center [946, 187] width 27 height 24
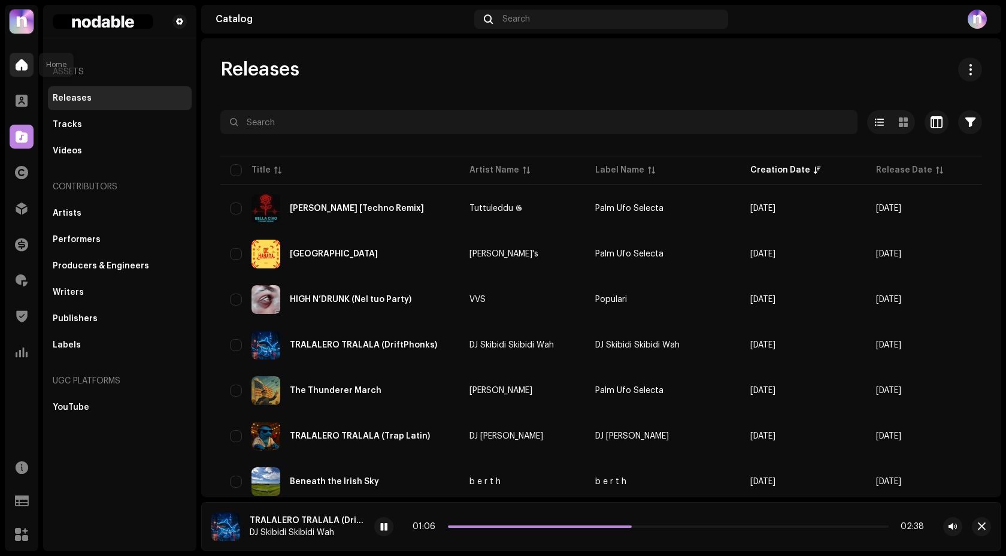
click at [24, 69] on span at bounding box center [22, 65] width 12 height 10
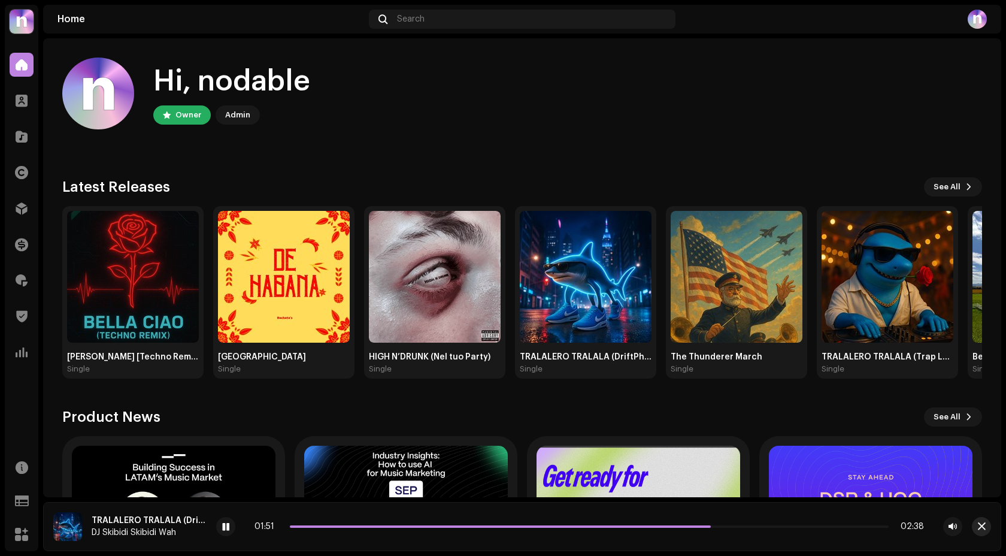
click at [981, 529] on span "button" at bounding box center [982, 526] width 8 height 10
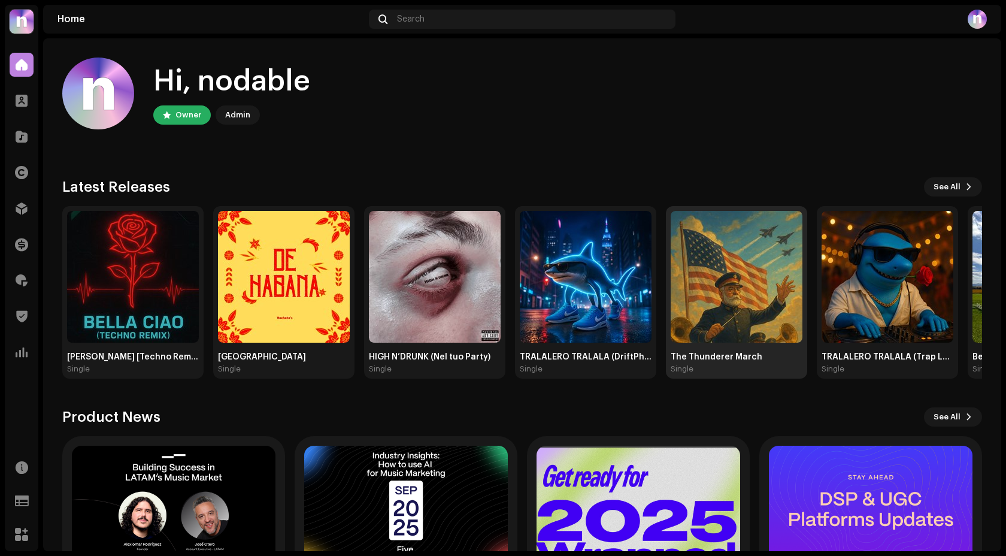
drag, startPoint x: 781, startPoint y: 286, endPoint x: 353, endPoint y: 286, distance: 428.6
click at [670, 286] on img at bounding box center [736, 277] width 132 height 132
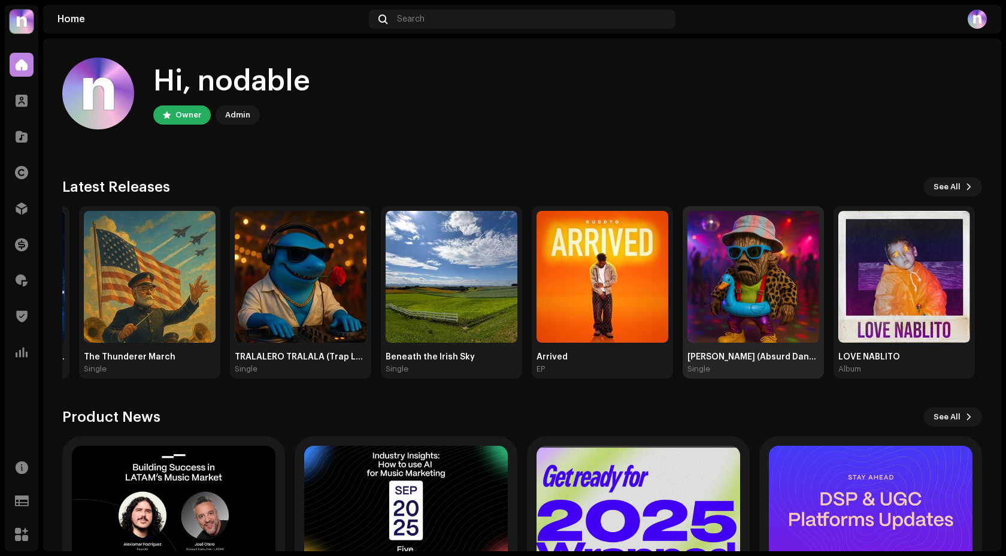
click at [749, 272] on img at bounding box center [753, 277] width 132 height 132
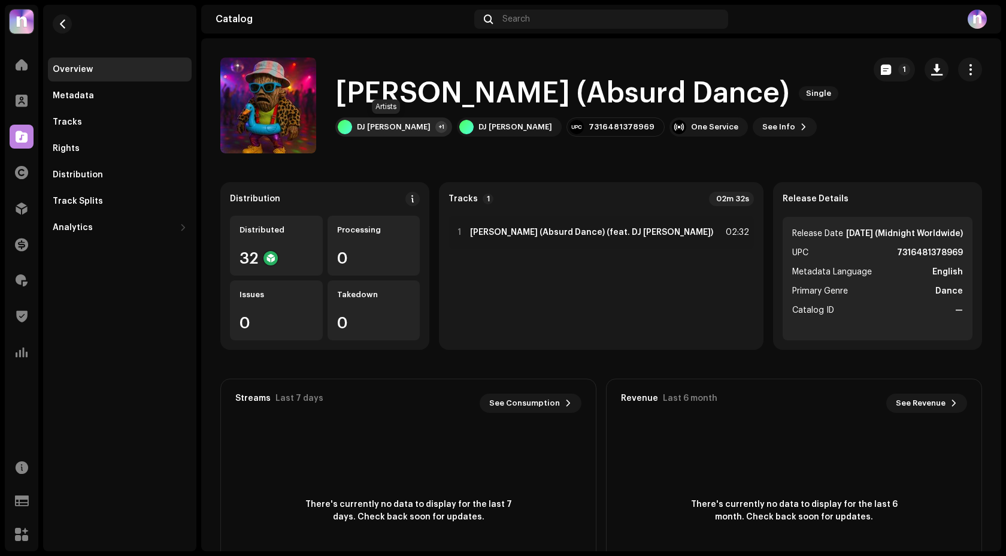
click at [414, 129] on div "DJ [PERSON_NAME]" at bounding box center [394, 127] width 74 height 10
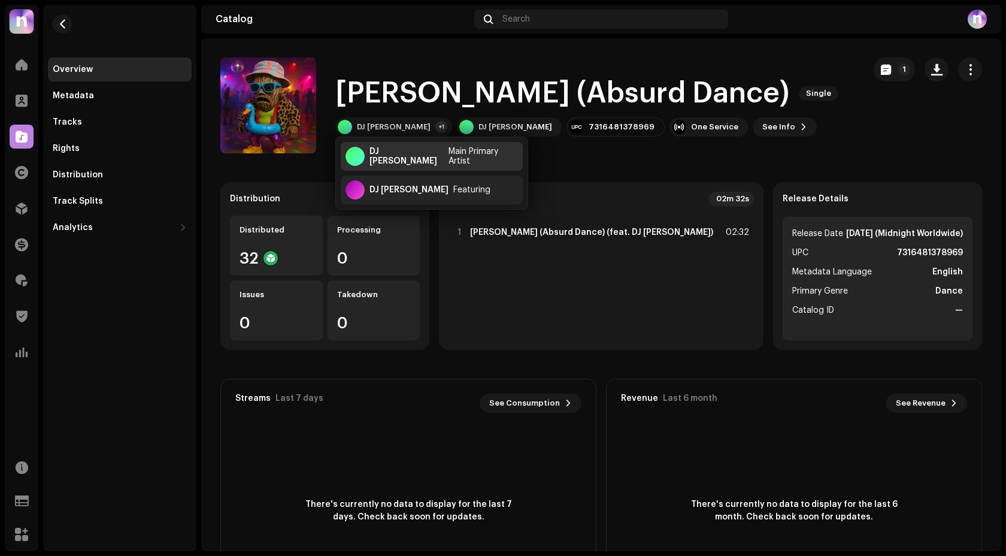
click at [425, 161] on div "DJ [PERSON_NAME] Main Primary Artist" at bounding box center [432, 156] width 182 height 29
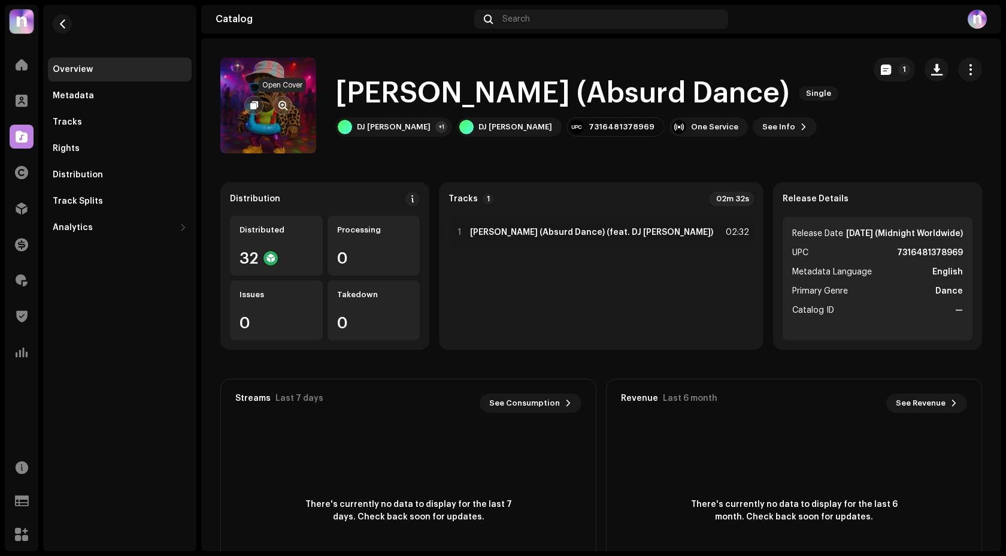
click at [287, 108] on button "button" at bounding box center [282, 105] width 19 height 19
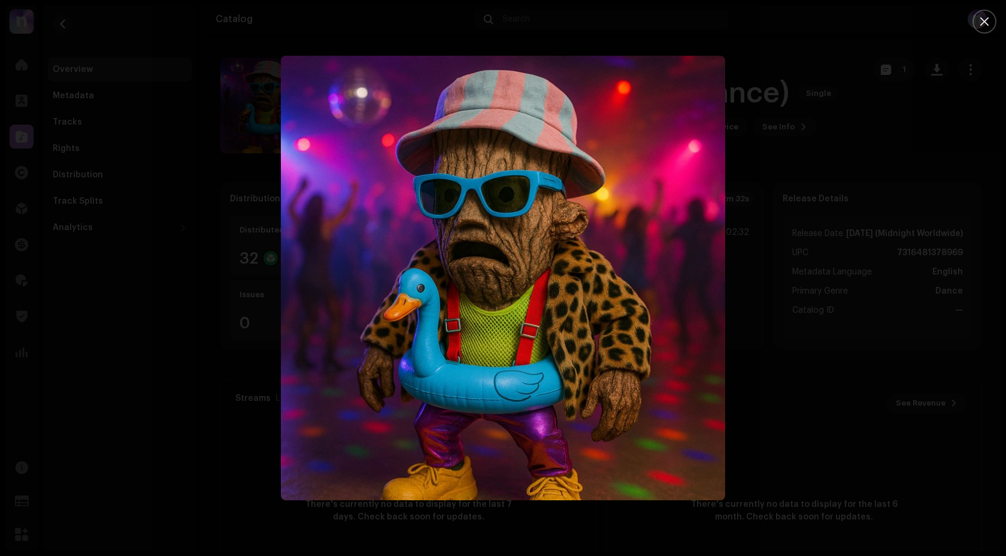
click at [119, 127] on div at bounding box center [503, 278] width 1006 height 556
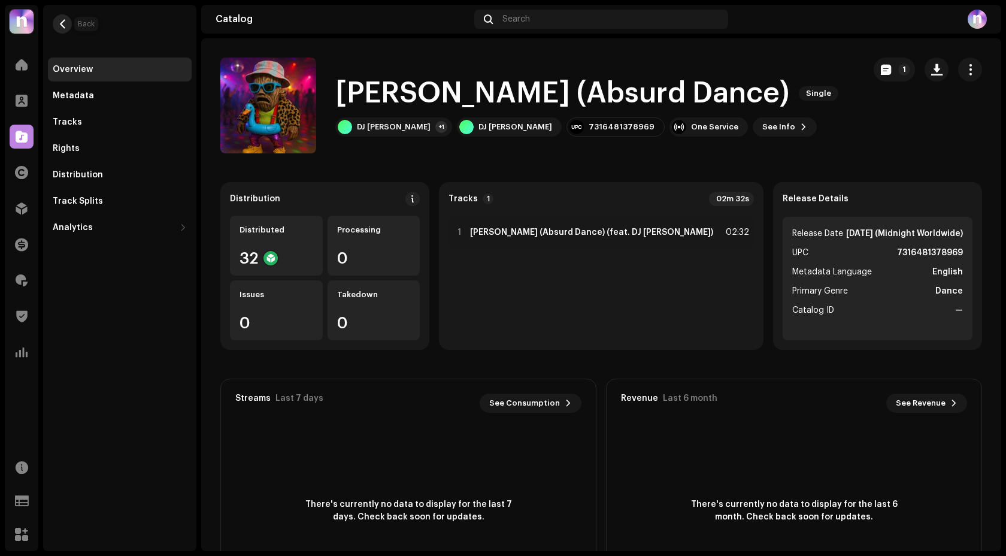
click at [60, 22] on span "button" at bounding box center [62, 24] width 9 height 10
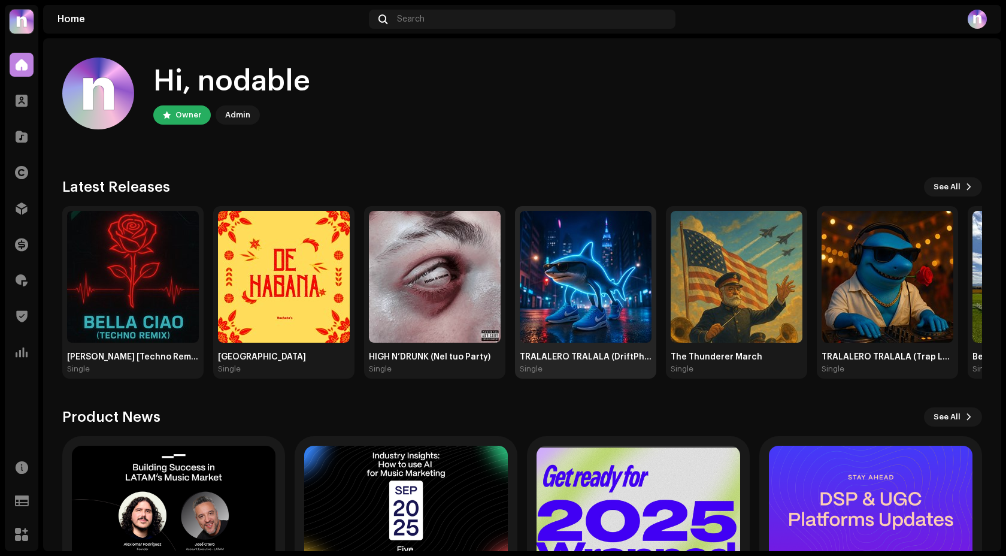
click at [563, 293] on img at bounding box center [586, 277] width 132 height 132
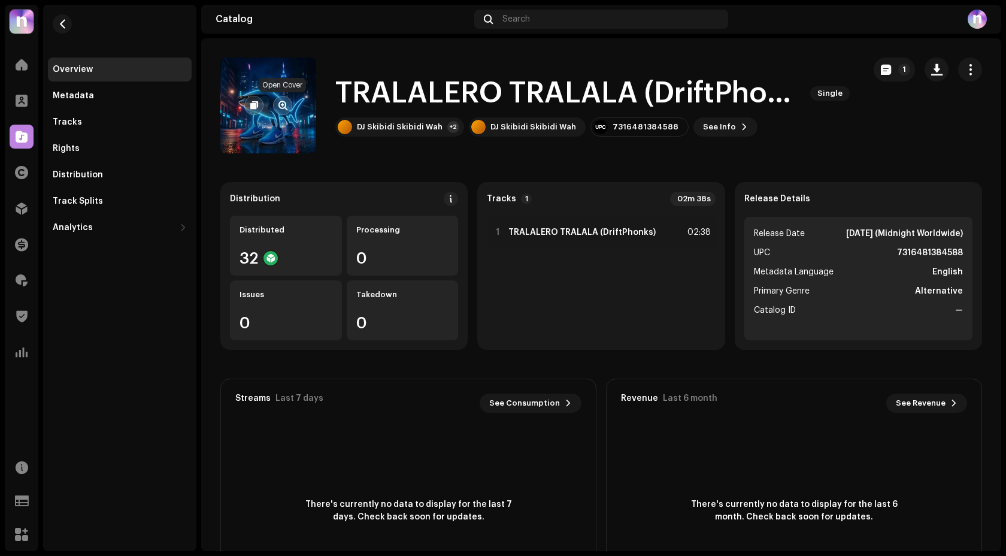
click at [284, 107] on span "button" at bounding box center [282, 106] width 9 height 10
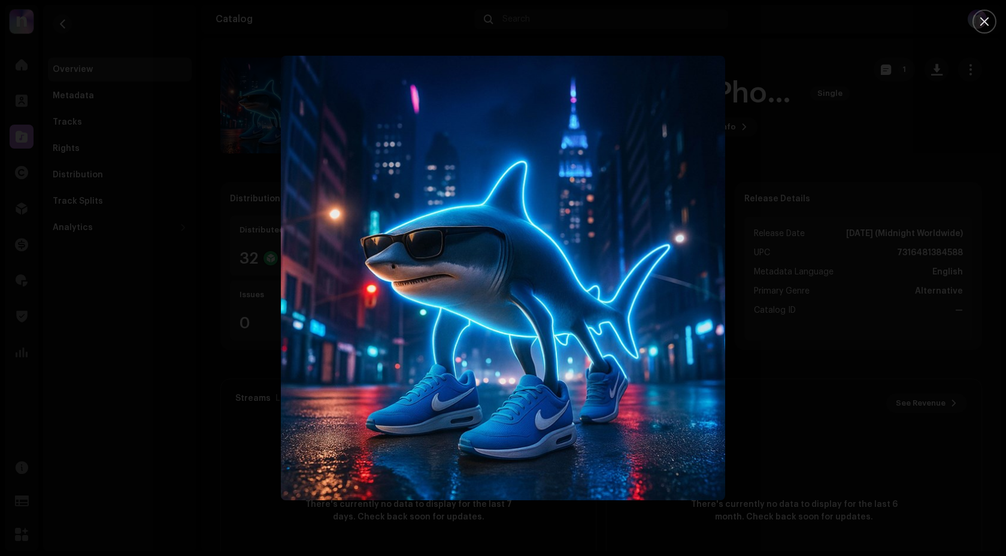
click at [175, 199] on div at bounding box center [503, 278] width 1006 height 556
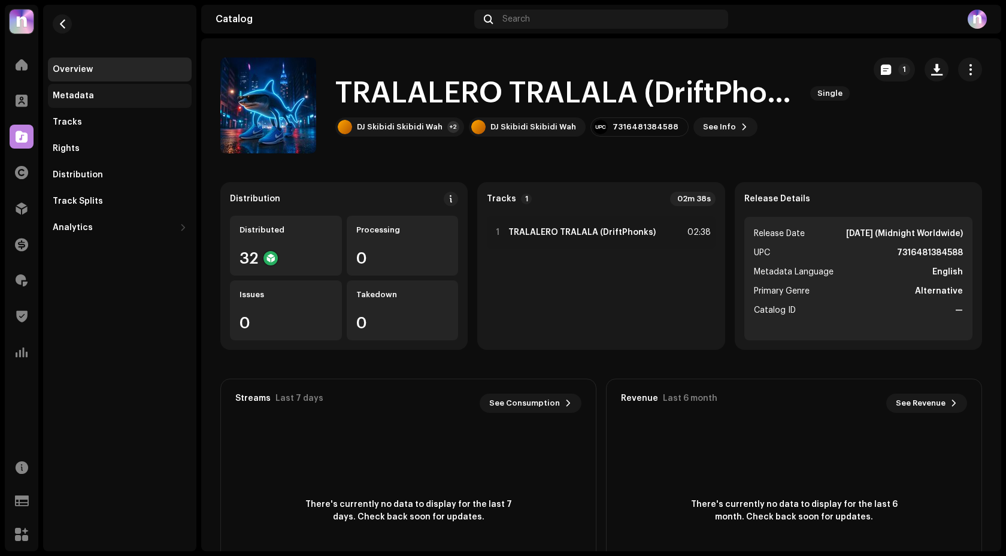
click at [93, 102] on div "Metadata" at bounding box center [120, 96] width 144 height 24
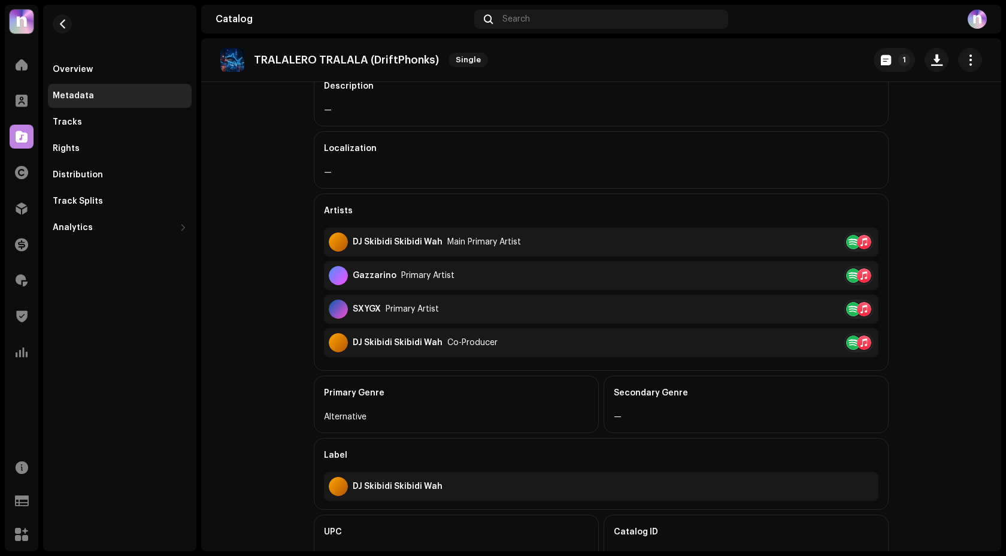
scroll to position [321, 0]
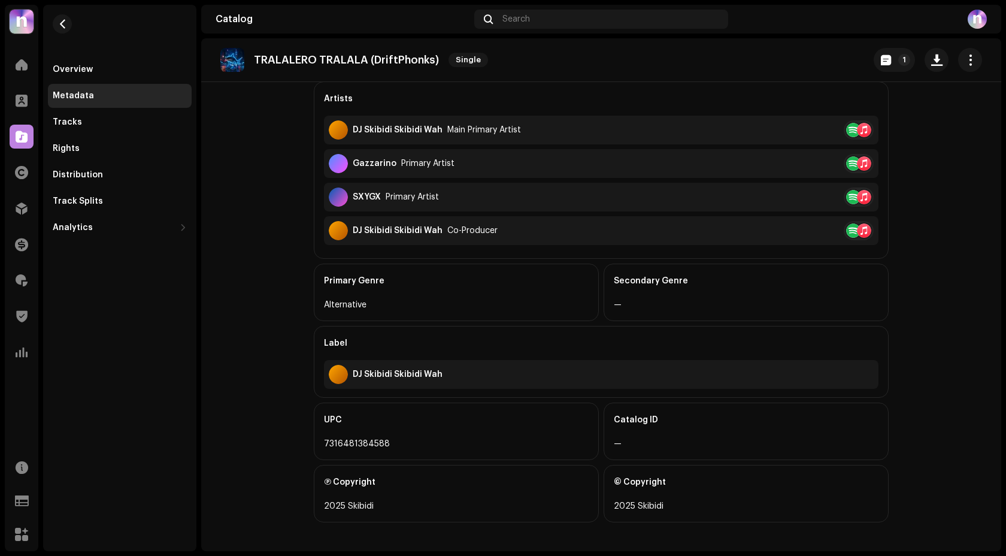
click at [365, 503] on div "2025 Skibidi" at bounding box center [456, 506] width 265 height 14
click at [252, 312] on catalog-releases-details-metadata "TRALALERO TRALALA (DriftPhonks) Single 1 Metadata Release Title TRALALERO TRALA…" at bounding box center [601, 134] width 800 height 834
click at [63, 31] on button "button" at bounding box center [62, 23] width 19 height 19
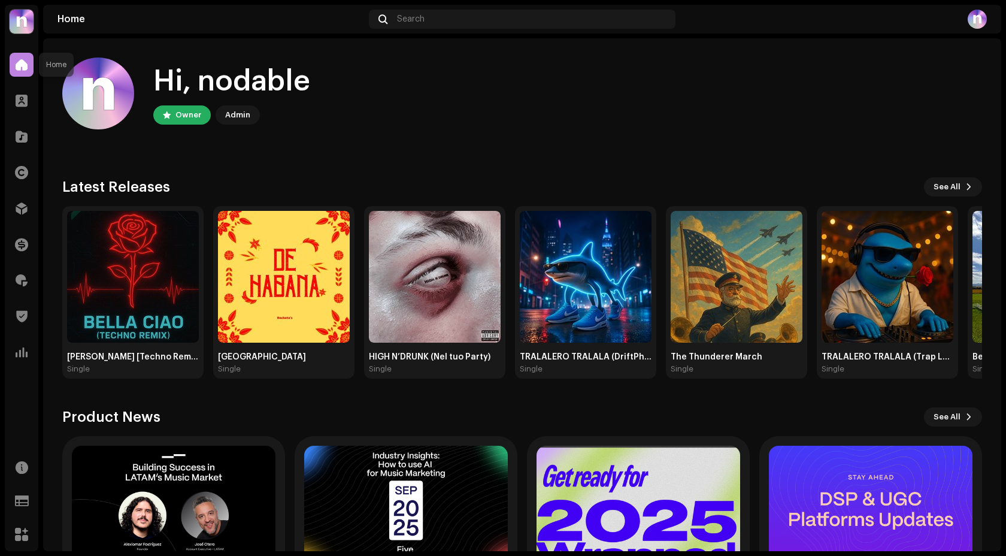
click at [21, 65] on span at bounding box center [22, 65] width 12 height 10
click at [23, 147] on div at bounding box center [22, 137] width 24 height 24
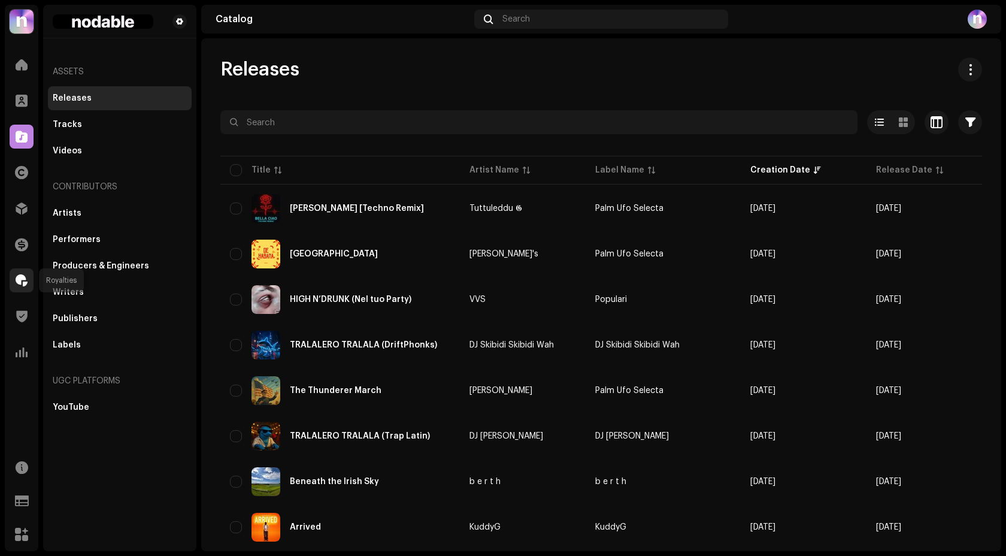
click at [20, 283] on span at bounding box center [22, 280] width 12 height 10
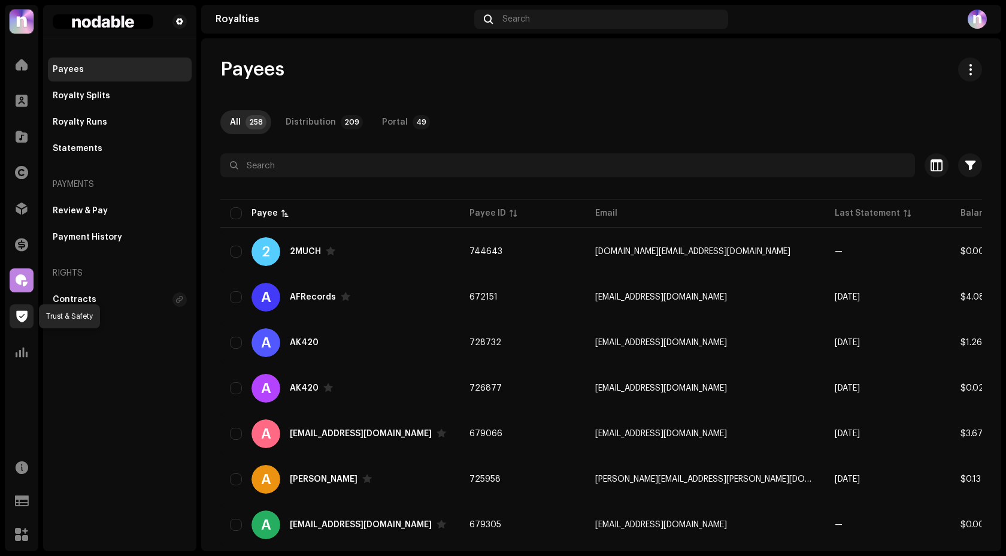
click at [21, 311] on span at bounding box center [21, 316] width 11 height 10
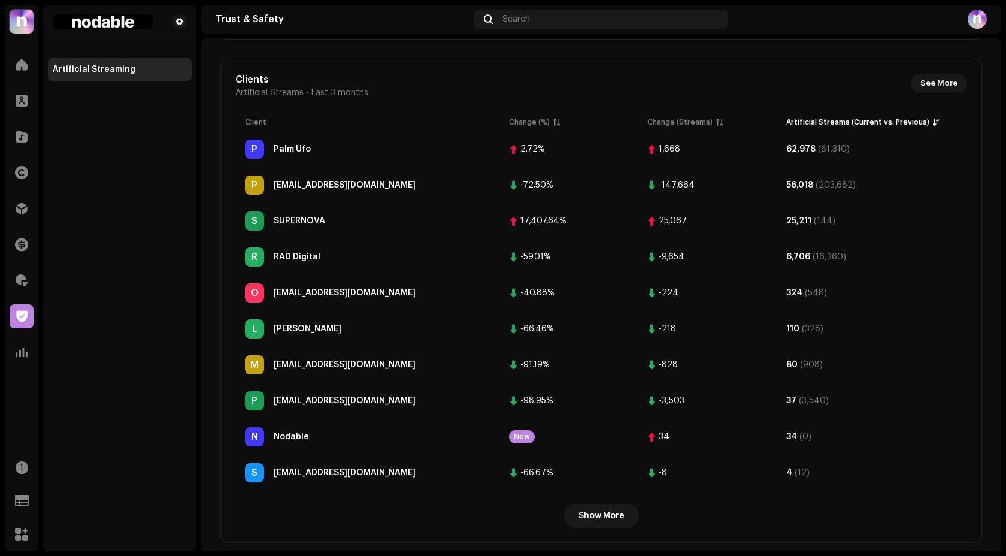
scroll to position [381, 0]
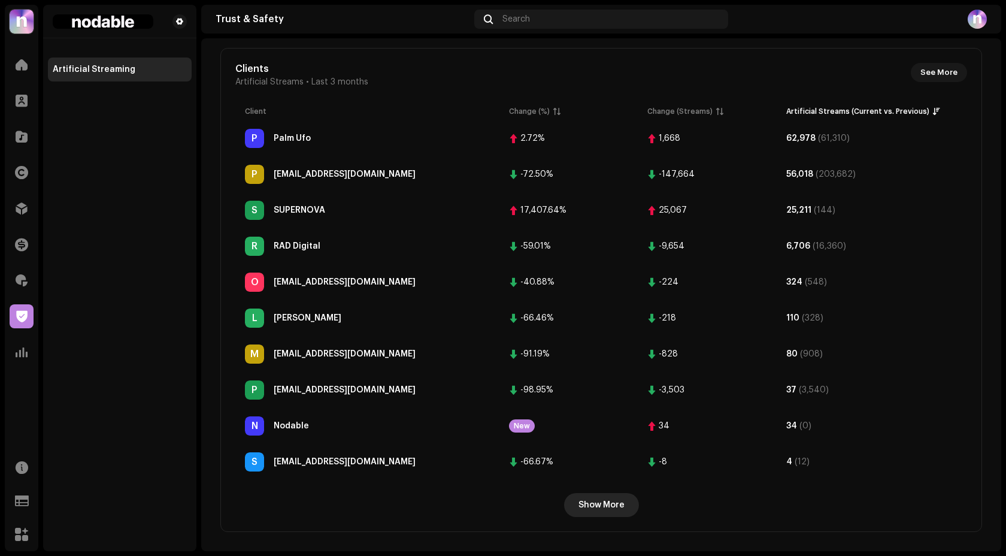
click at [603, 505] on span "Show More" at bounding box center [601, 505] width 46 height 24
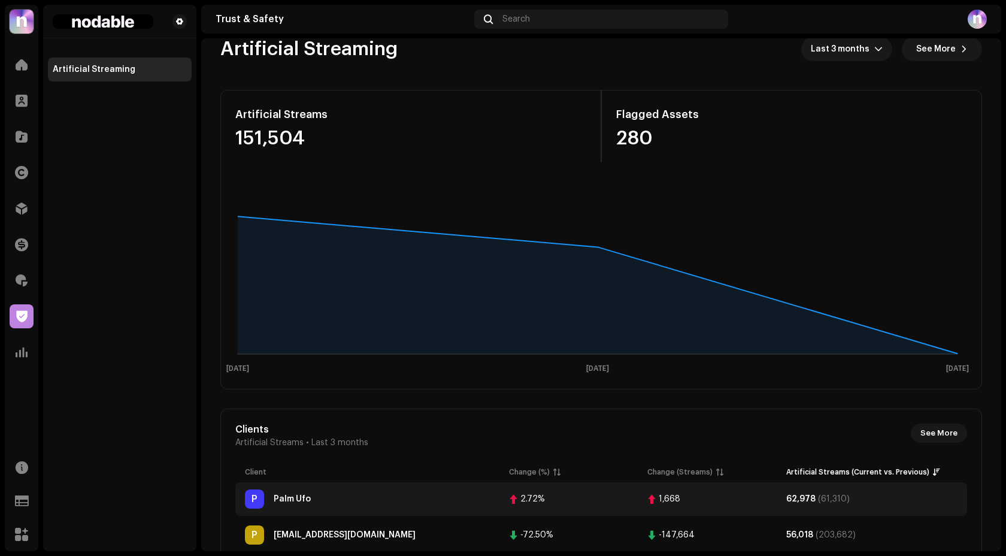
scroll to position [0, 0]
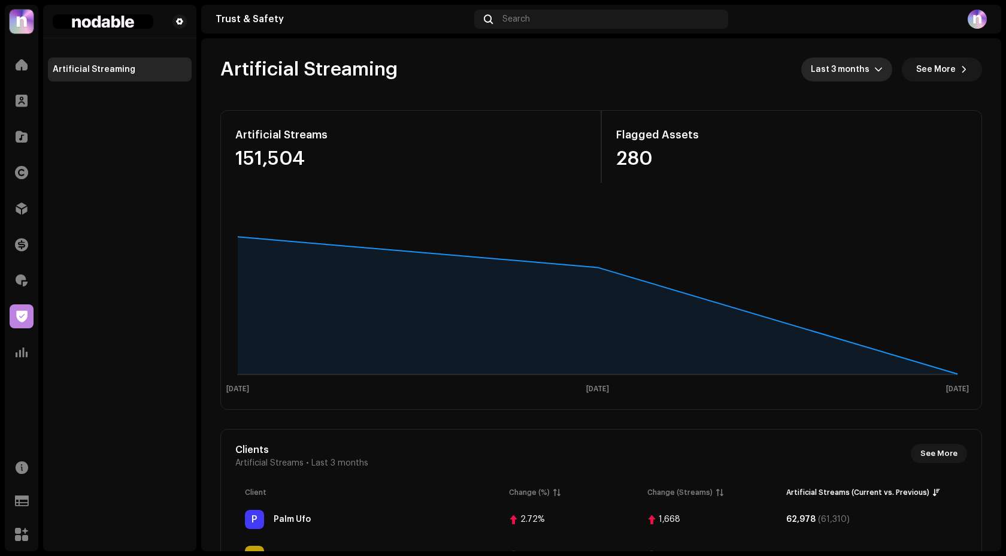
click at [830, 77] on span "Last 3 months" at bounding box center [842, 69] width 63 height 24
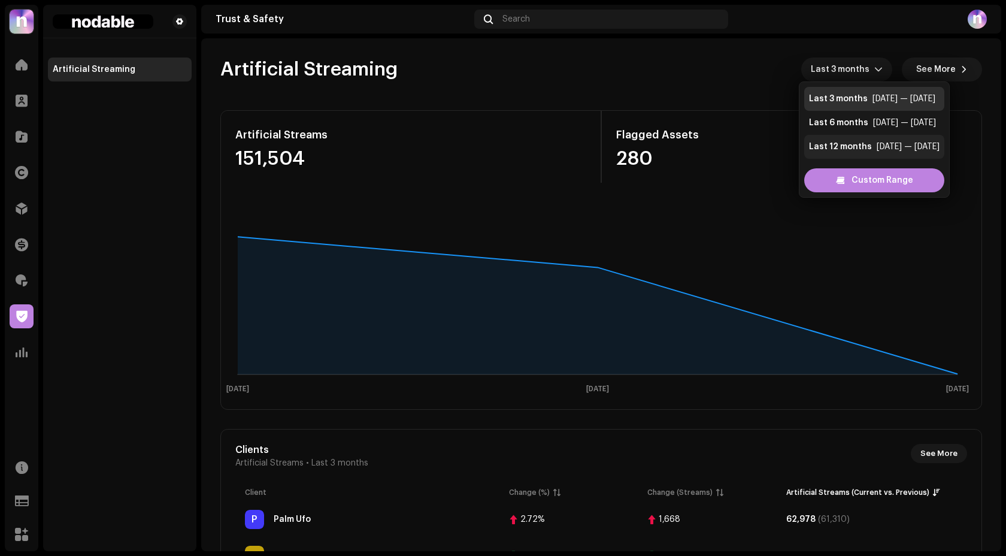
click at [862, 146] on div "Last 12 months" at bounding box center [840, 147] width 63 height 12
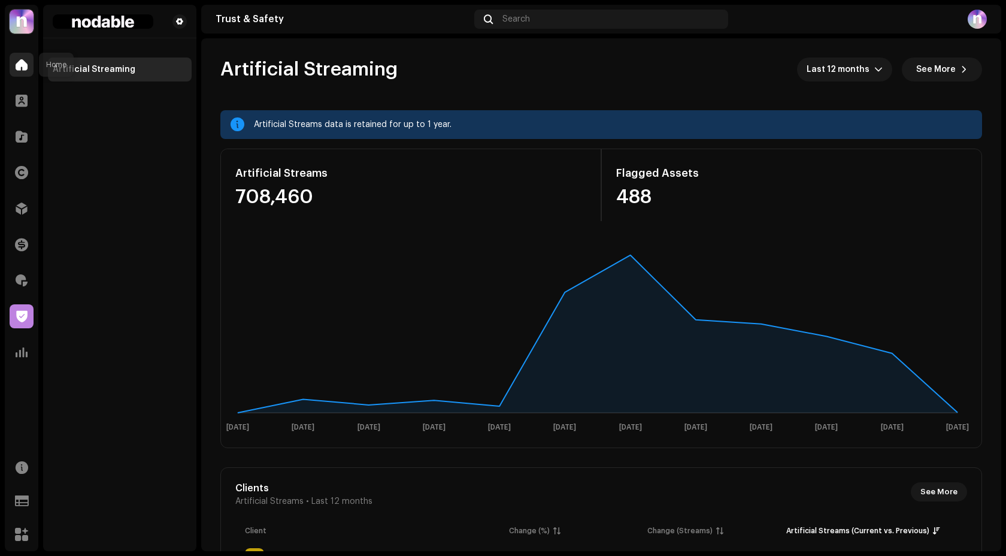
click at [28, 70] on div at bounding box center [22, 65] width 24 height 24
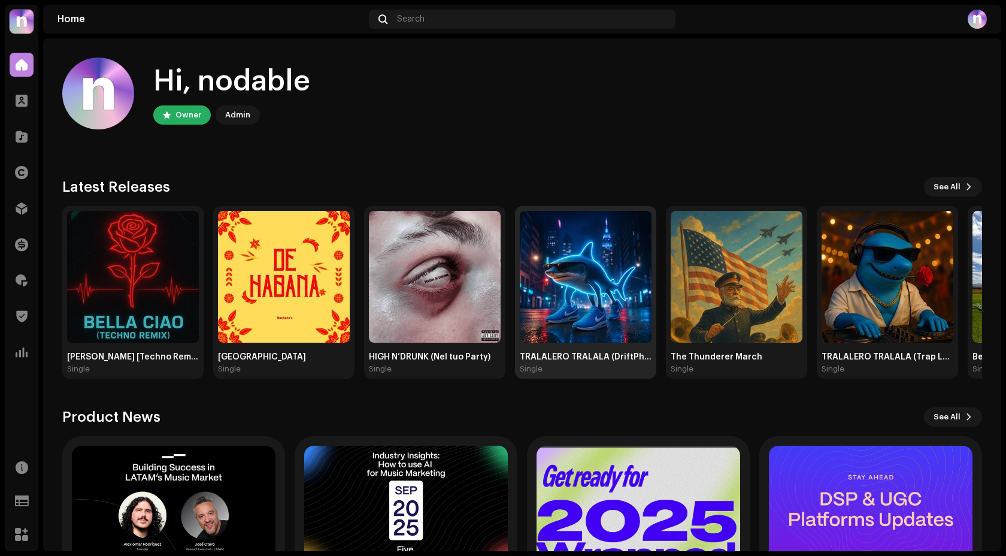
click at [535, 249] on img at bounding box center [586, 277] width 132 height 132
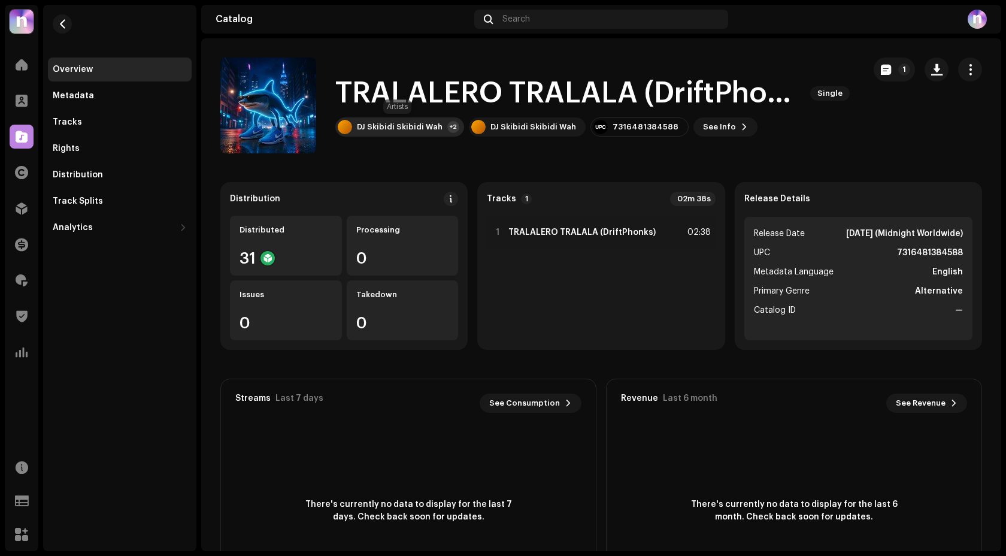
click at [365, 136] on div "DJ Skibidi Skibidi Wah +2" at bounding box center [399, 126] width 129 height 19
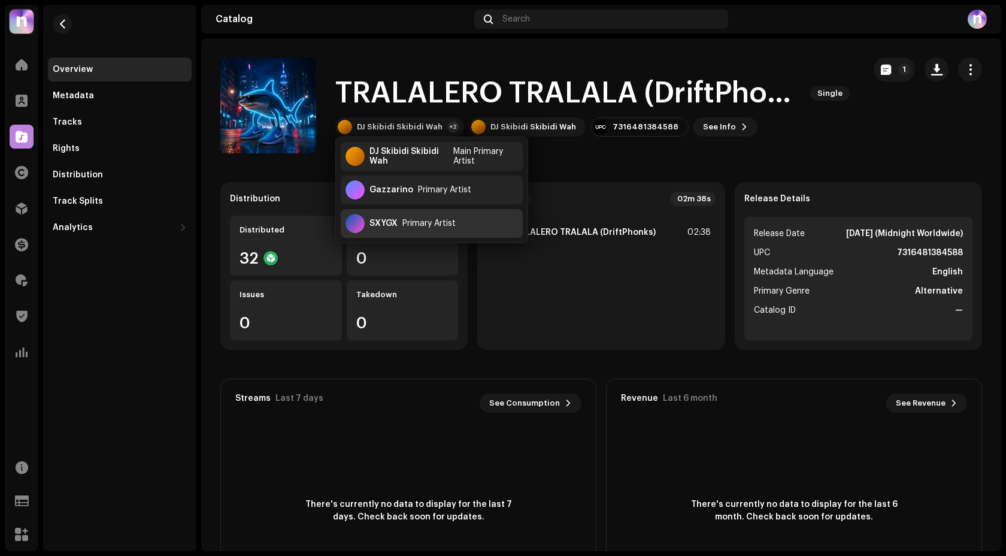
click at [404, 217] on div "SXYGX Primary Artist" at bounding box center [432, 223] width 182 height 29
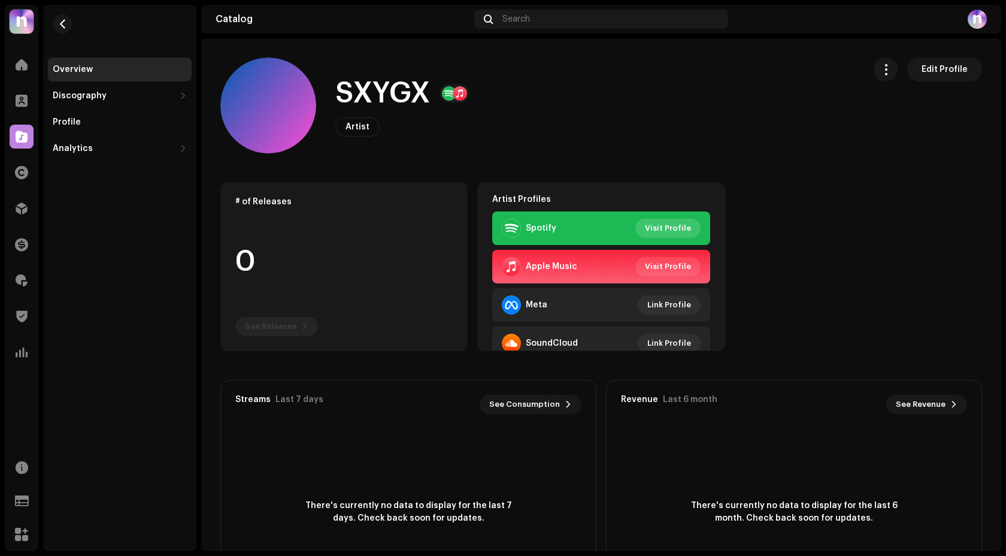
click at [651, 229] on span "Visit Profile" at bounding box center [668, 228] width 46 height 24
click at [28, 74] on div at bounding box center [22, 65] width 24 height 24
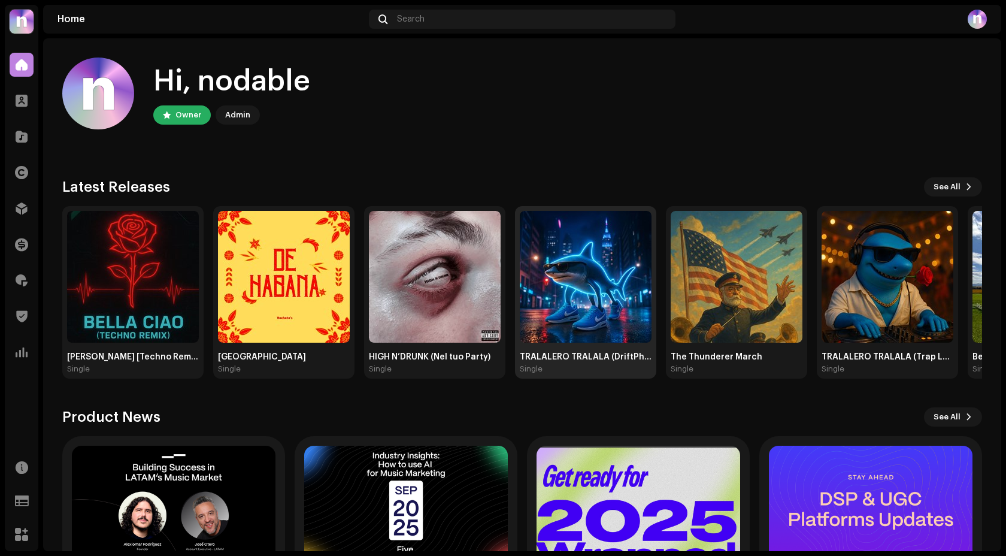
click at [610, 310] on img at bounding box center [586, 277] width 132 height 132
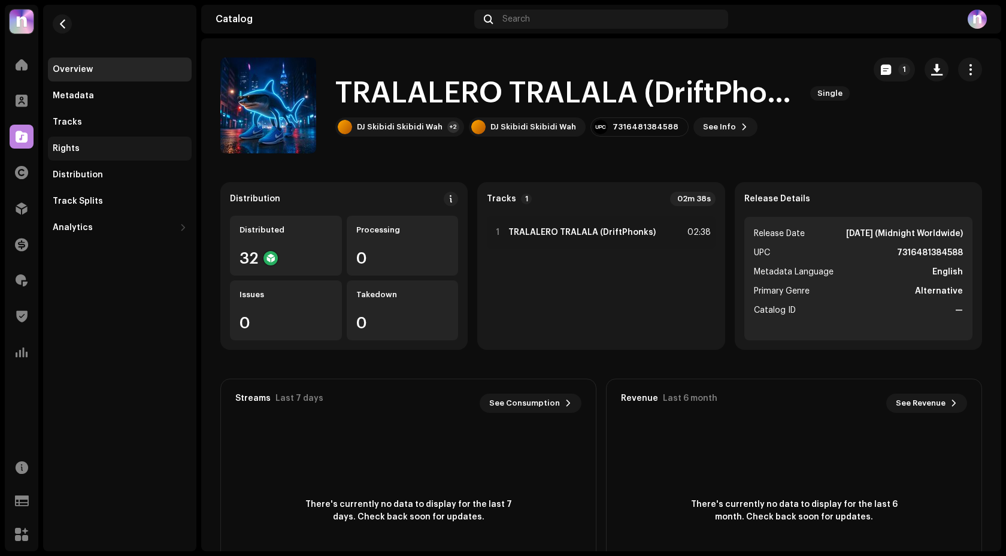
click at [123, 139] on div "Rights" at bounding box center [120, 148] width 144 height 24
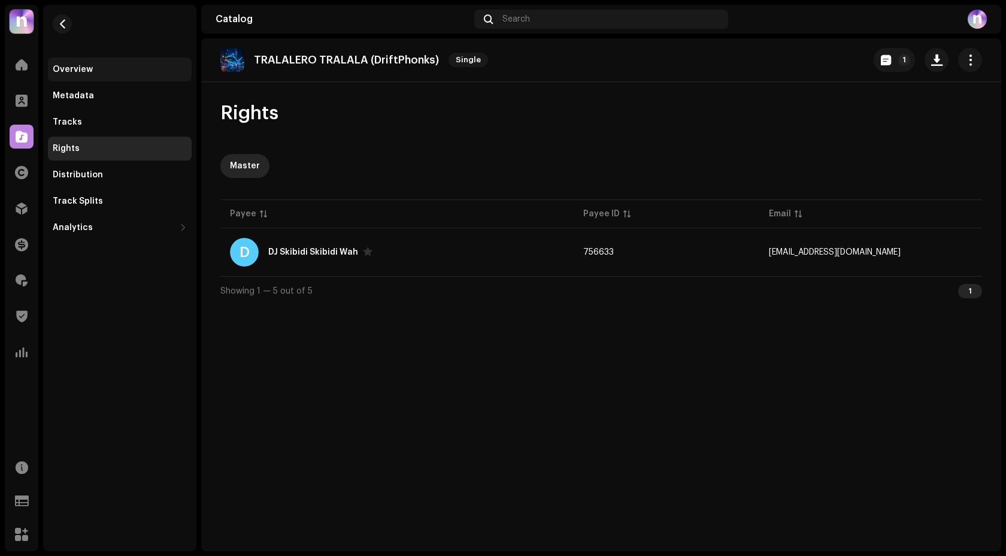
click at [80, 68] on div "Overview" at bounding box center [73, 70] width 40 height 10
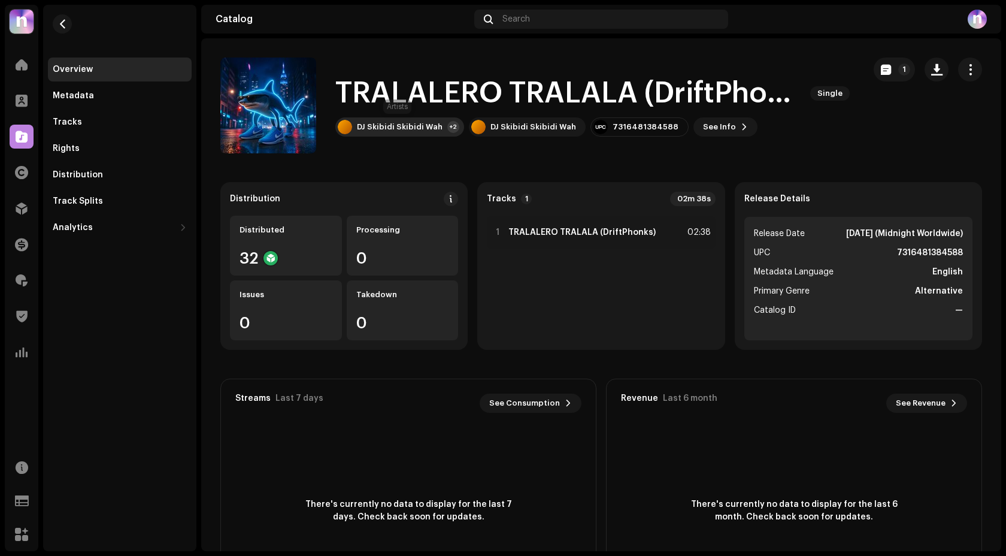
click at [429, 131] on div "DJ Skibidi Skibidi Wah" at bounding box center [400, 127] width 86 height 10
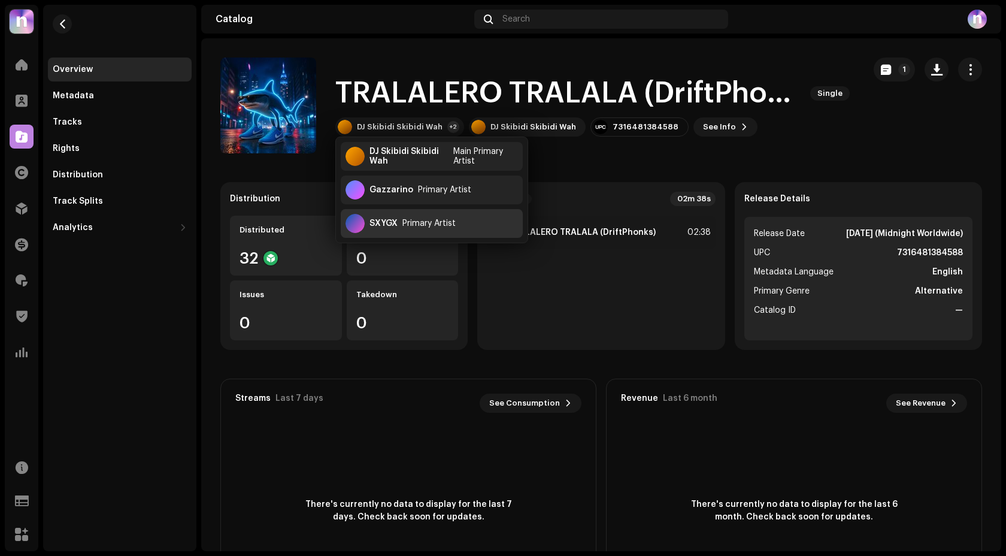
click at [469, 223] on div "SXYGX Primary Artist" at bounding box center [432, 223] width 182 height 29
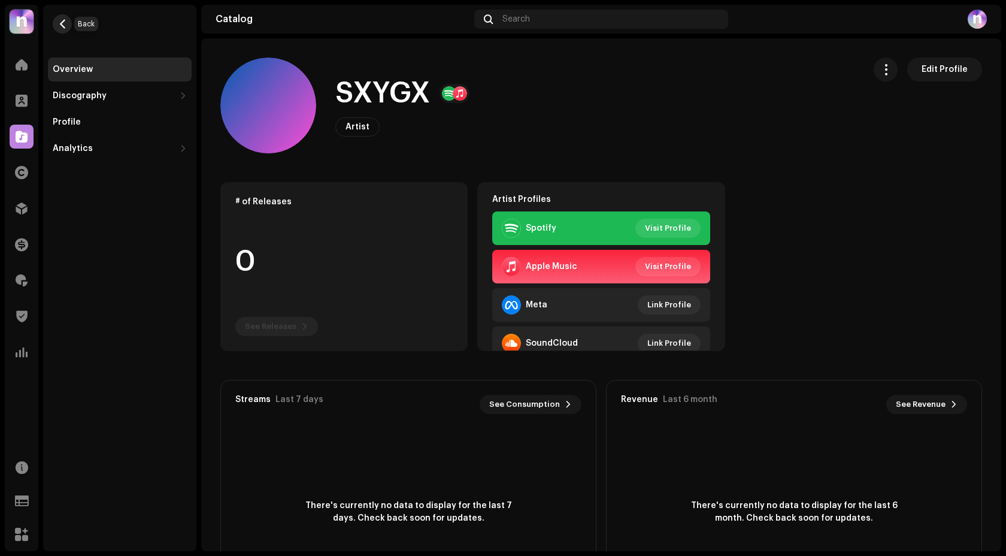
click at [64, 22] on span "button" at bounding box center [62, 24] width 9 height 10
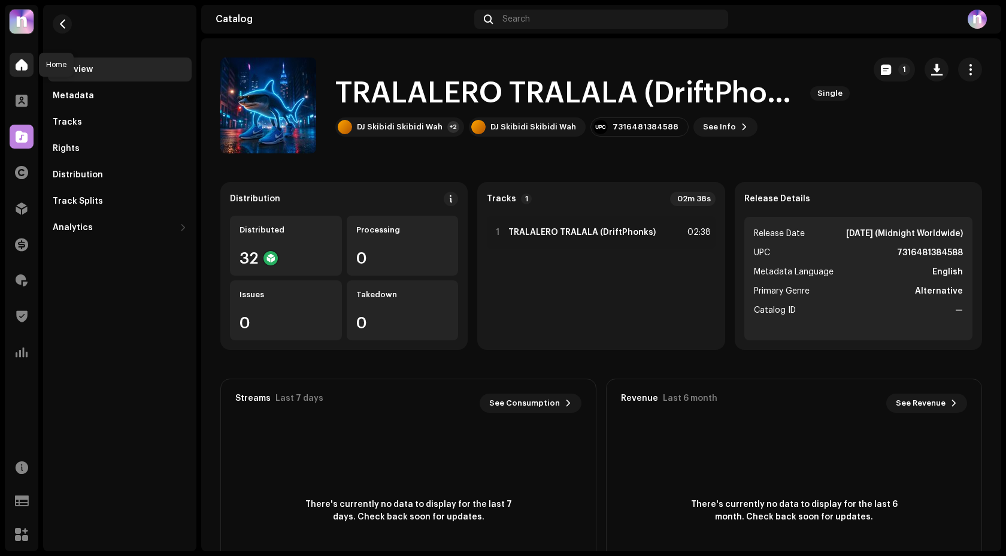
click at [25, 72] on div at bounding box center [22, 65] width 24 height 24
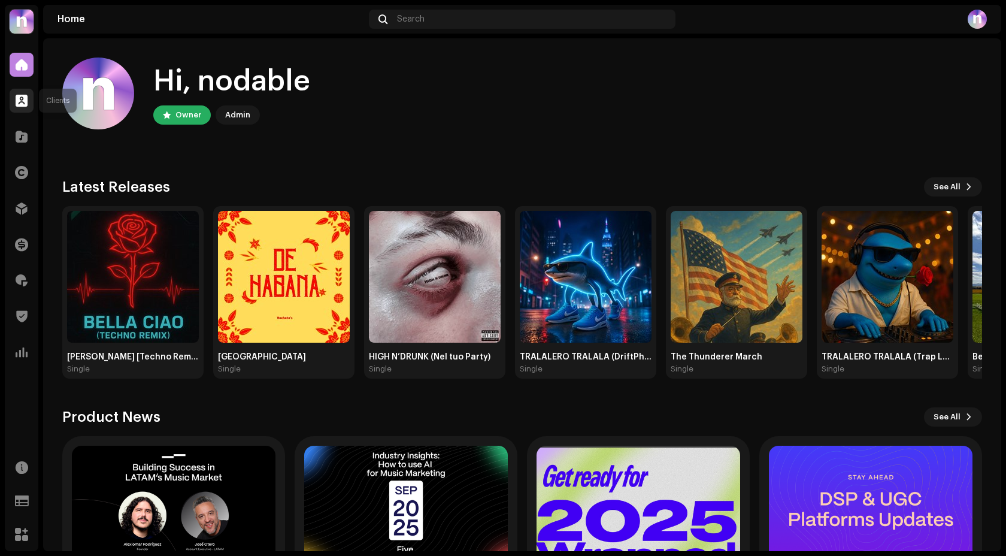
click at [28, 99] on div at bounding box center [22, 101] width 24 height 24
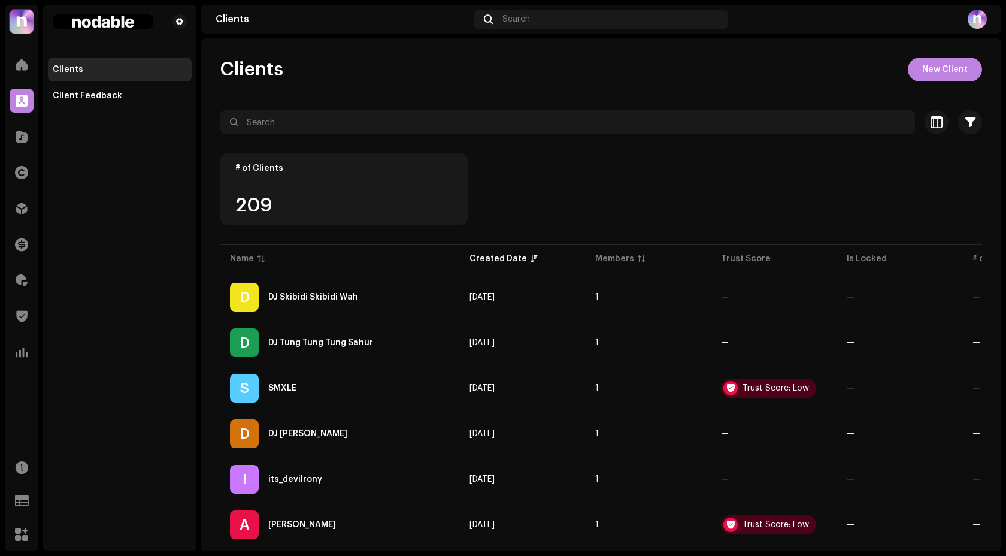
click at [542, 214] on div "# of Clients 209" at bounding box center [600, 197] width 761 height 89
click at [21, 71] on div at bounding box center [22, 65] width 24 height 24
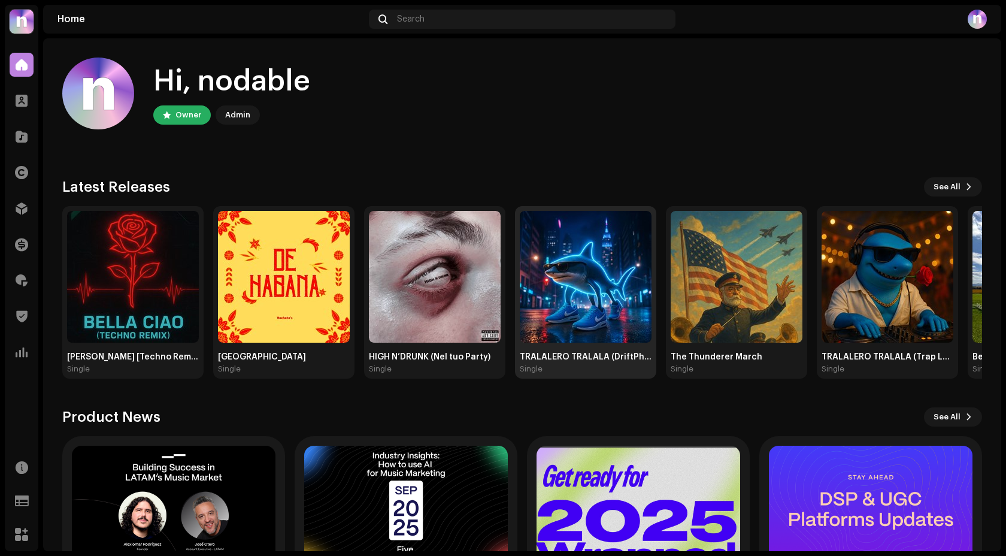
click at [604, 263] on img at bounding box center [586, 277] width 132 height 132
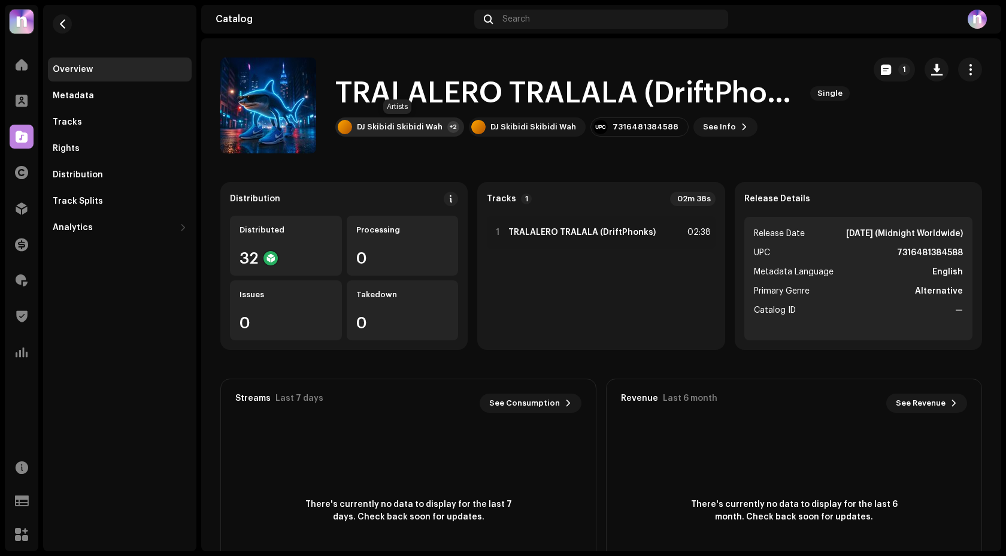
click at [398, 123] on div "DJ Skibidi Skibidi Wah" at bounding box center [400, 127] width 86 height 10
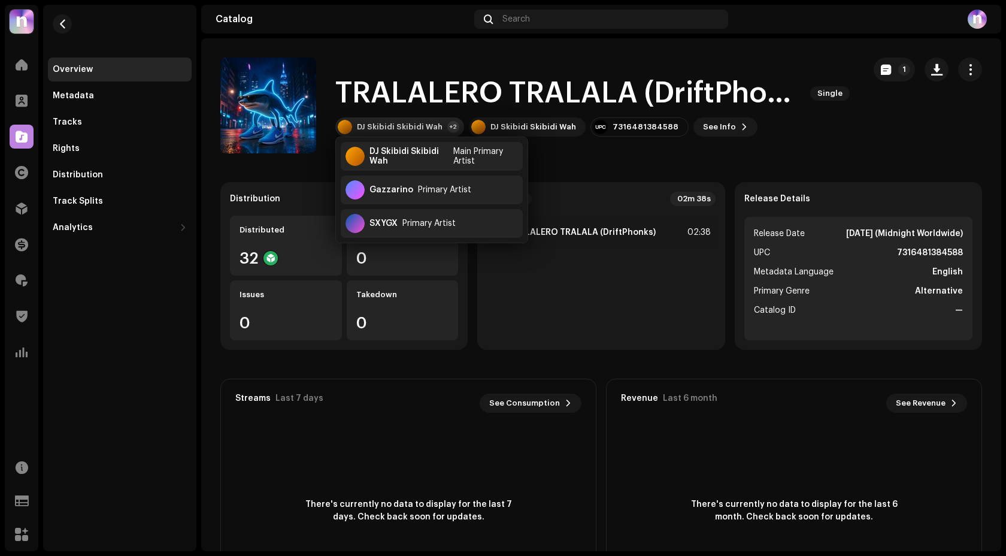
click at [399, 123] on div "DJ Skibidi Skibidi Wah" at bounding box center [400, 127] width 86 height 10
